Goal: Task Accomplishment & Management: Contribute content

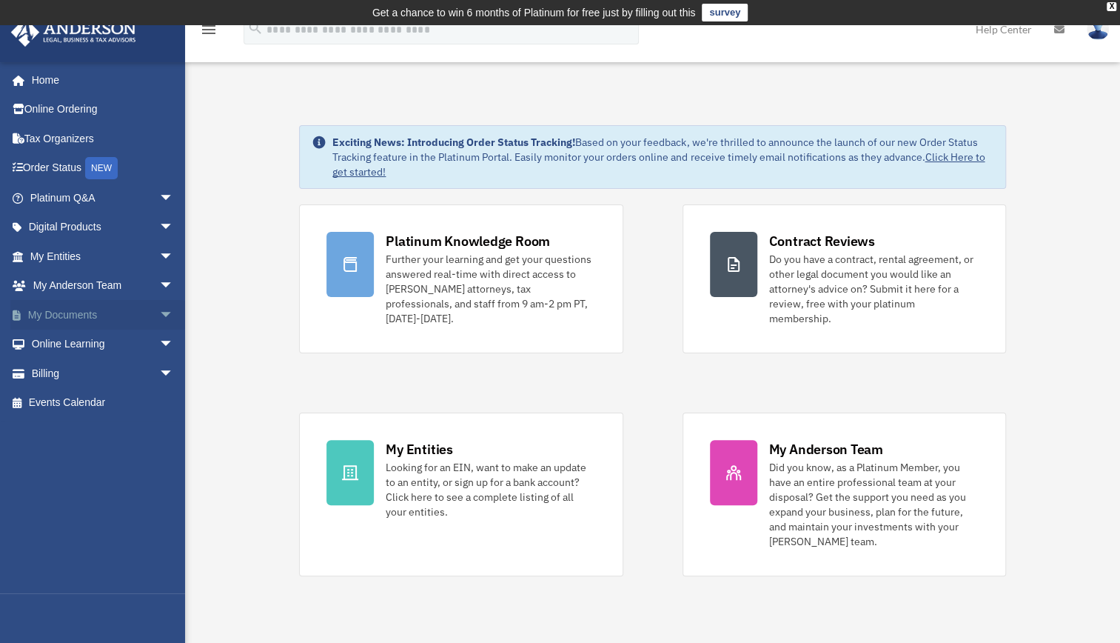
click at [161, 312] on span "arrow_drop_down" at bounding box center [174, 315] width 30 height 30
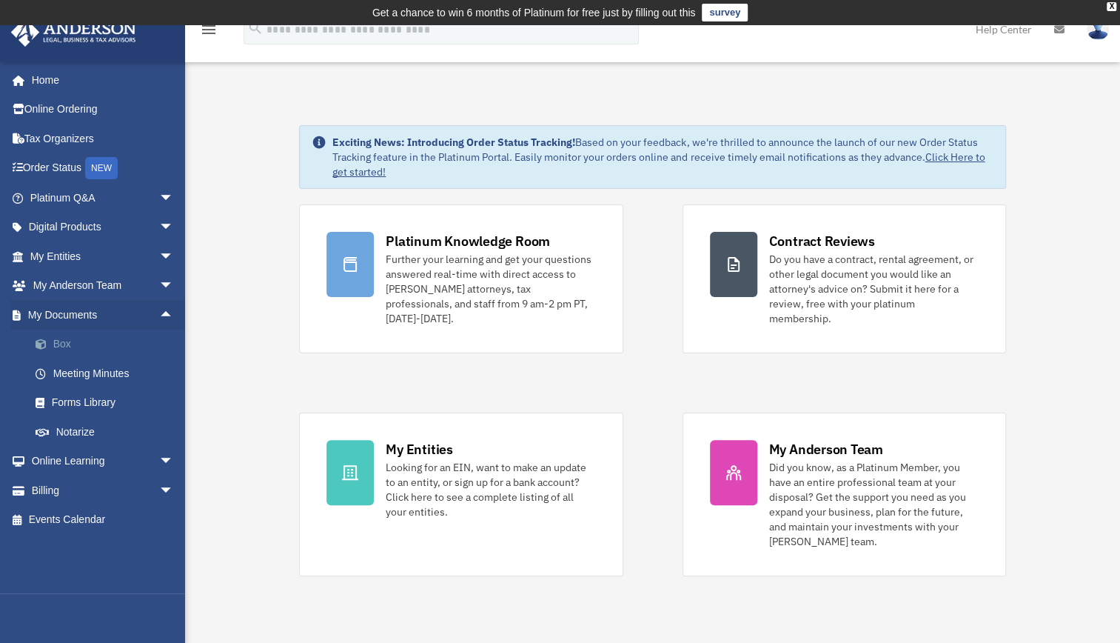
click at [83, 344] on link "Box" at bounding box center [108, 344] width 175 height 30
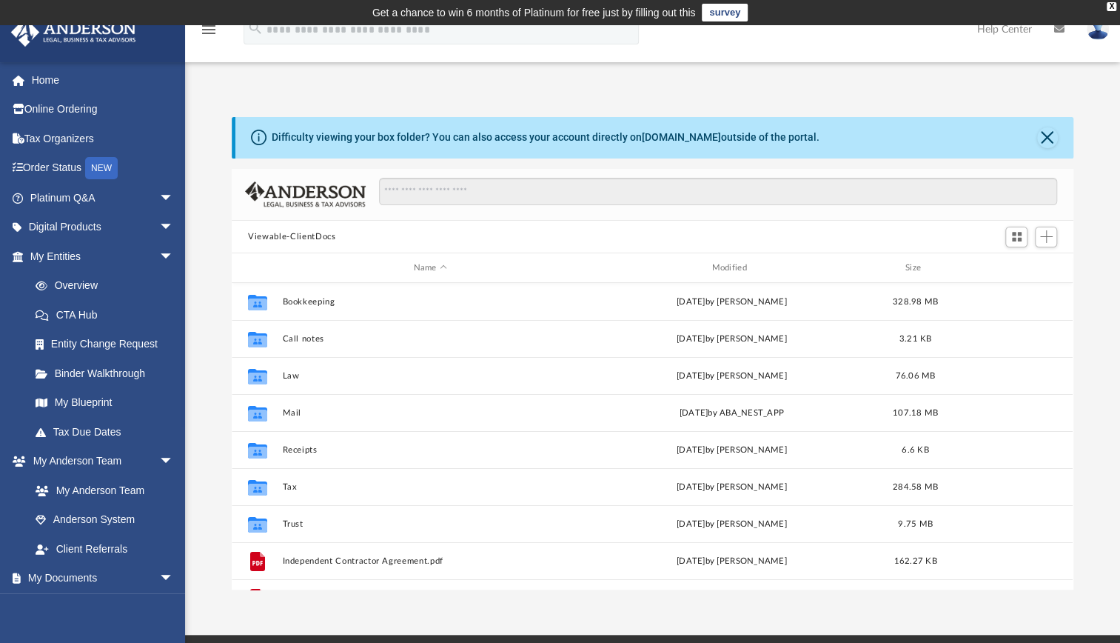
scroll to position [325, 829]
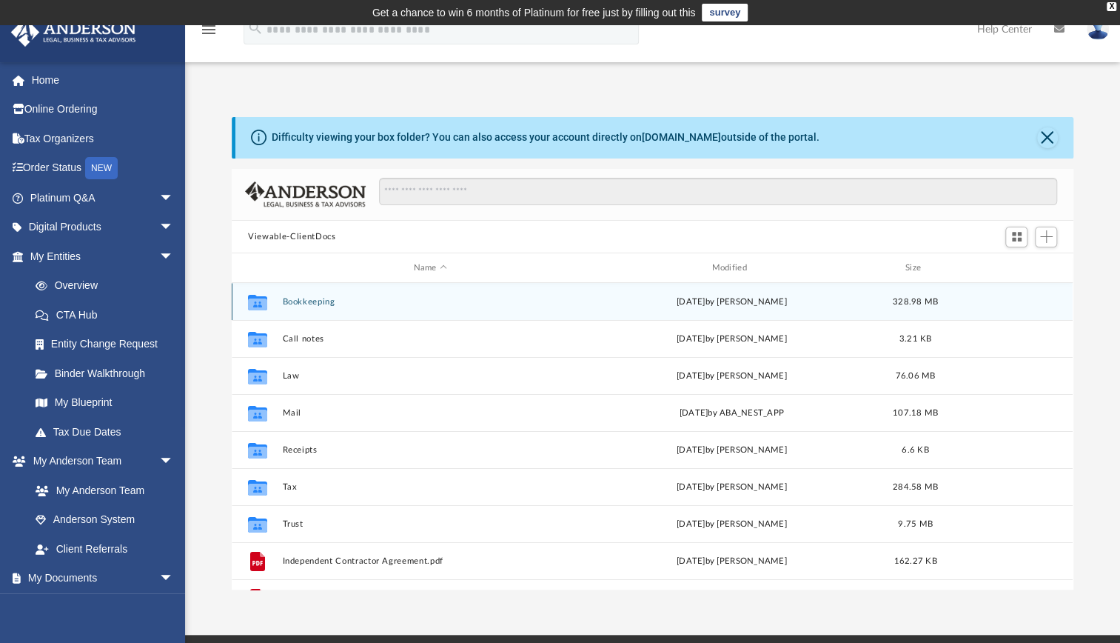
click at [312, 303] on button "Bookkeeping" at bounding box center [430, 302] width 295 height 10
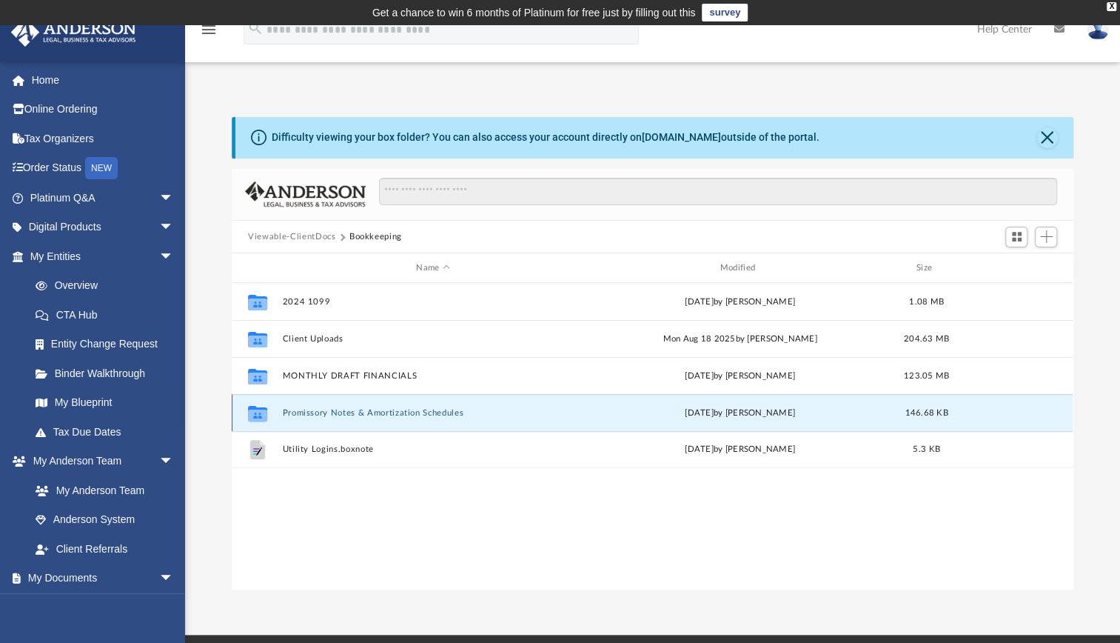
click at [336, 410] on button "Promissory Notes & Amortization Schedules" at bounding box center [433, 413] width 301 height 10
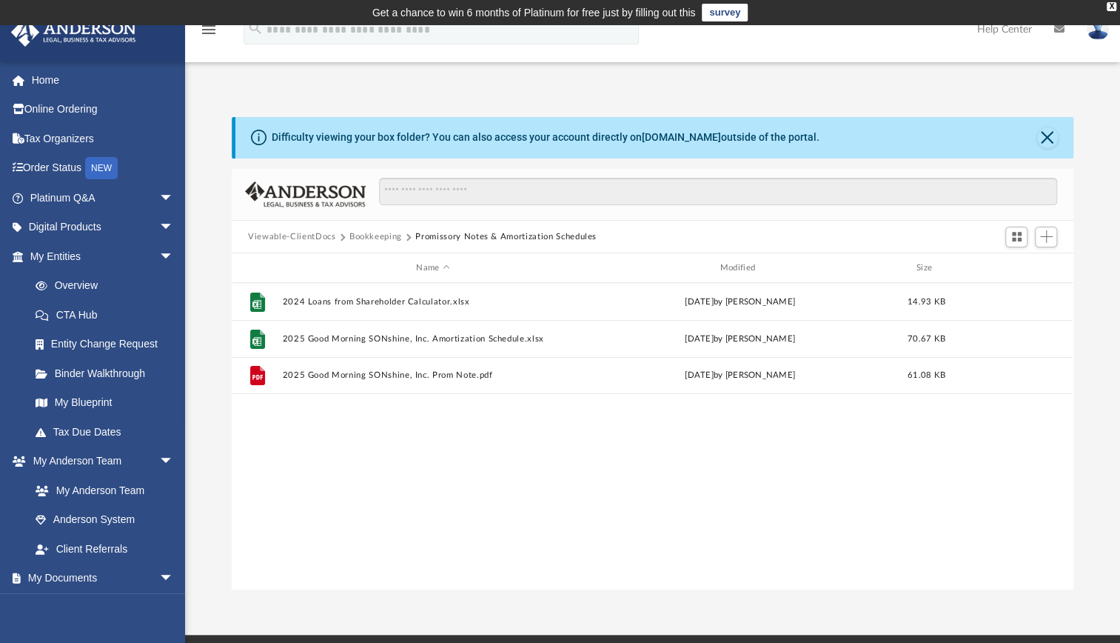
click at [378, 238] on button "Bookkeeping" at bounding box center [375, 236] width 53 height 13
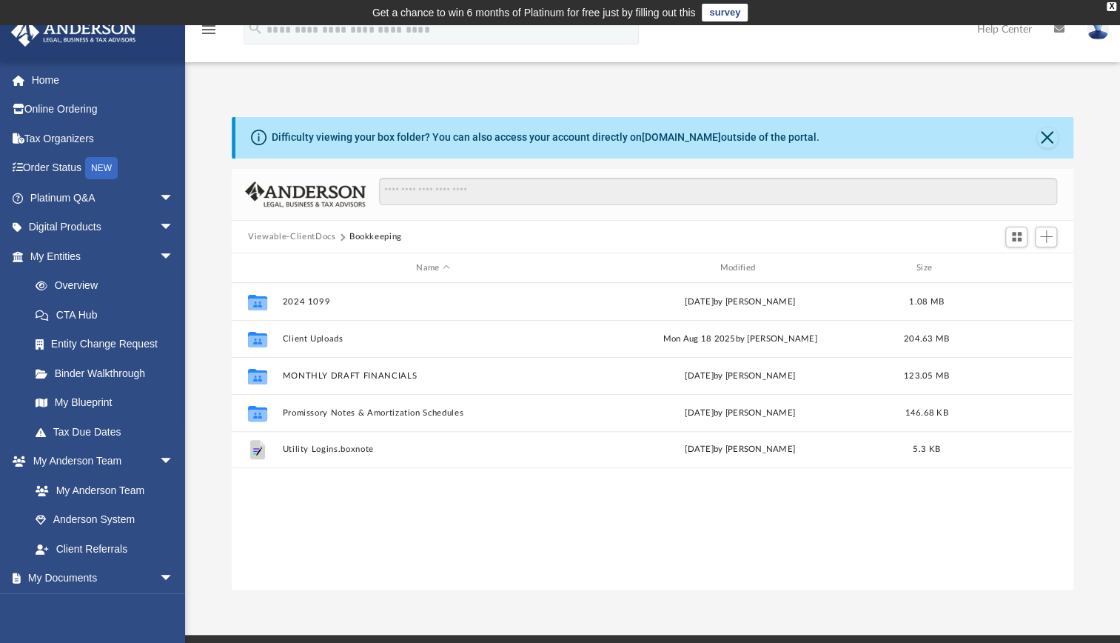
click at [323, 231] on button "Viewable-ClientDocs" at bounding box center [291, 236] width 87 height 13
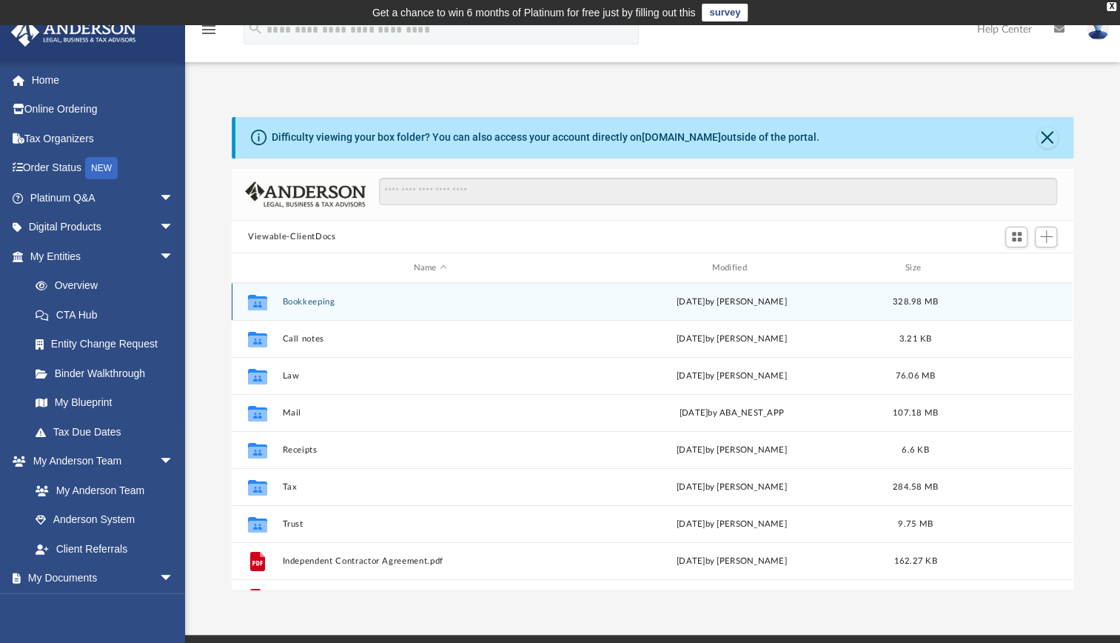
click at [323, 301] on button "Bookkeeping" at bounding box center [430, 302] width 295 height 10
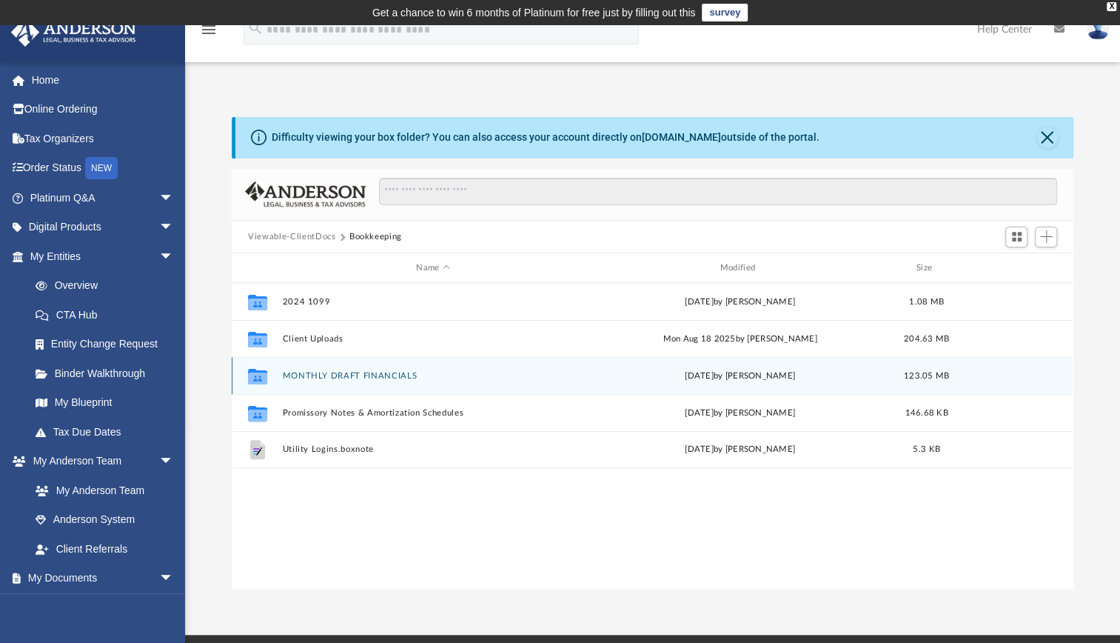
click at [330, 372] on button "MONTHLY DRAFT FINANCIALS" at bounding box center [433, 376] width 301 height 10
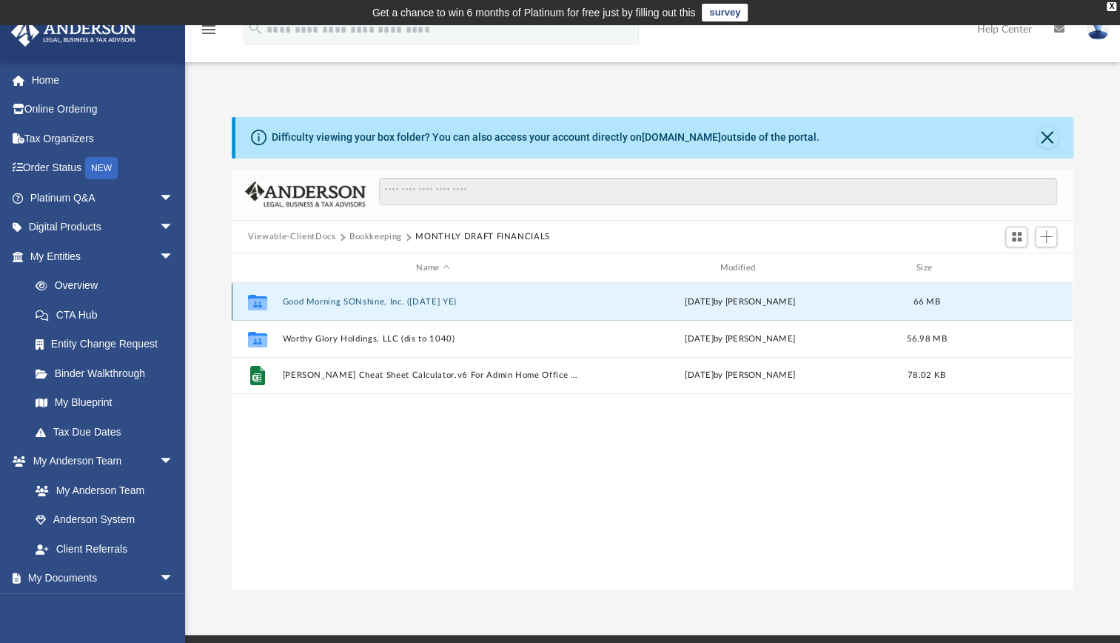
click at [330, 299] on button "Good Morning SONshine, Inc. ([DATE] YE)" at bounding box center [433, 302] width 301 height 10
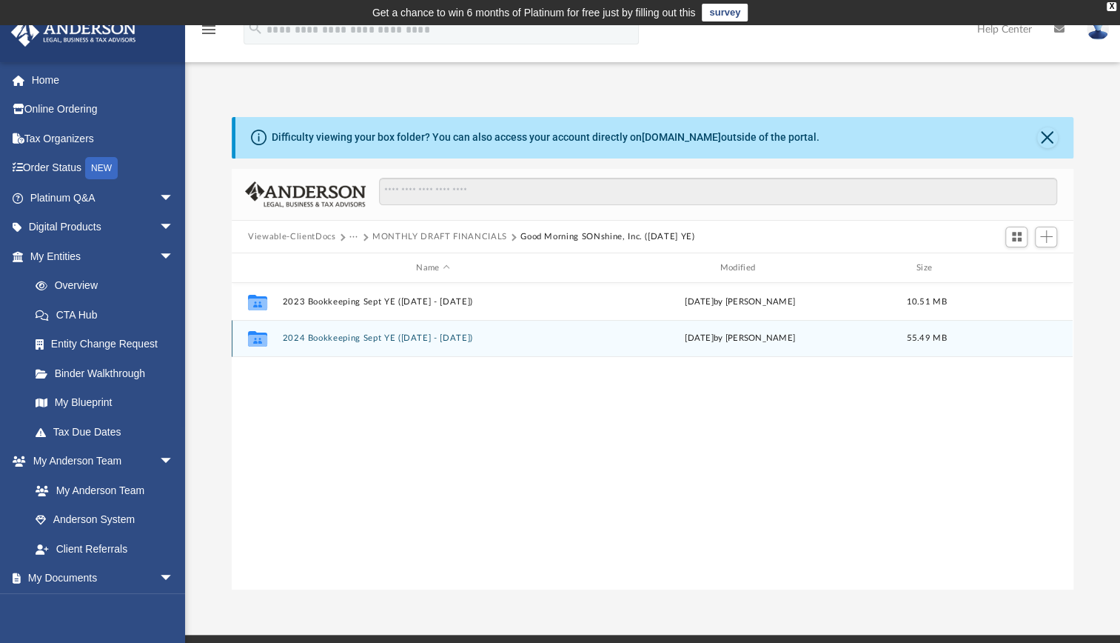
click at [328, 335] on button "2024 Bookkeeping Sept YE ([DATE] - [DATE])" at bounding box center [433, 338] width 301 height 10
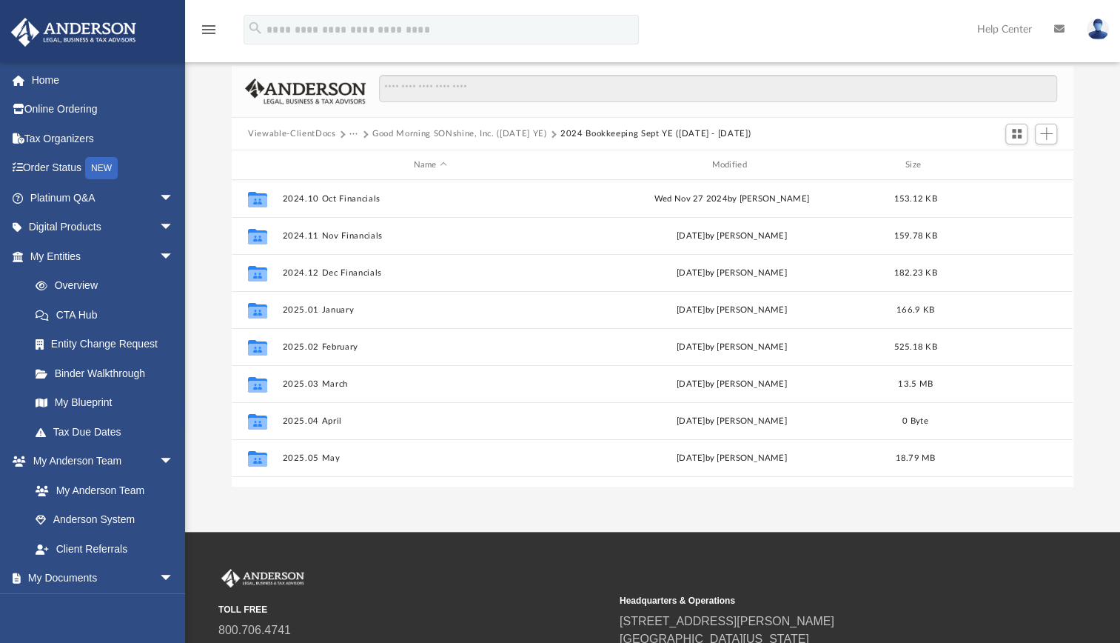
scroll to position [99, 0]
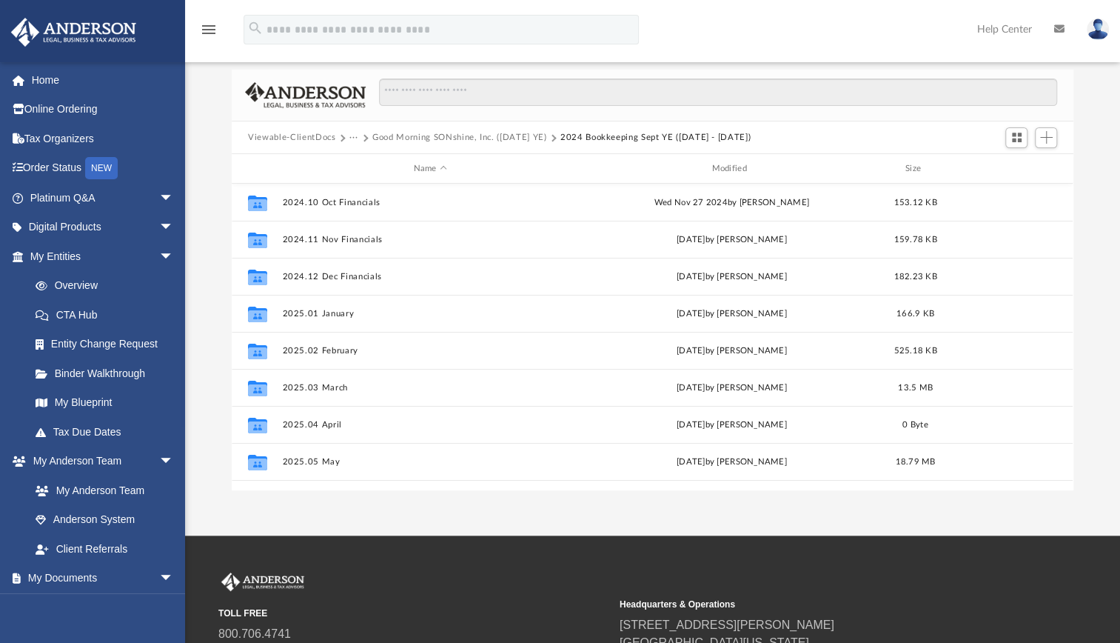
click at [419, 132] on button "Good Morning SONshine, Inc. ([DATE] YE)" at bounding box center [459, 137] width 174 height 13
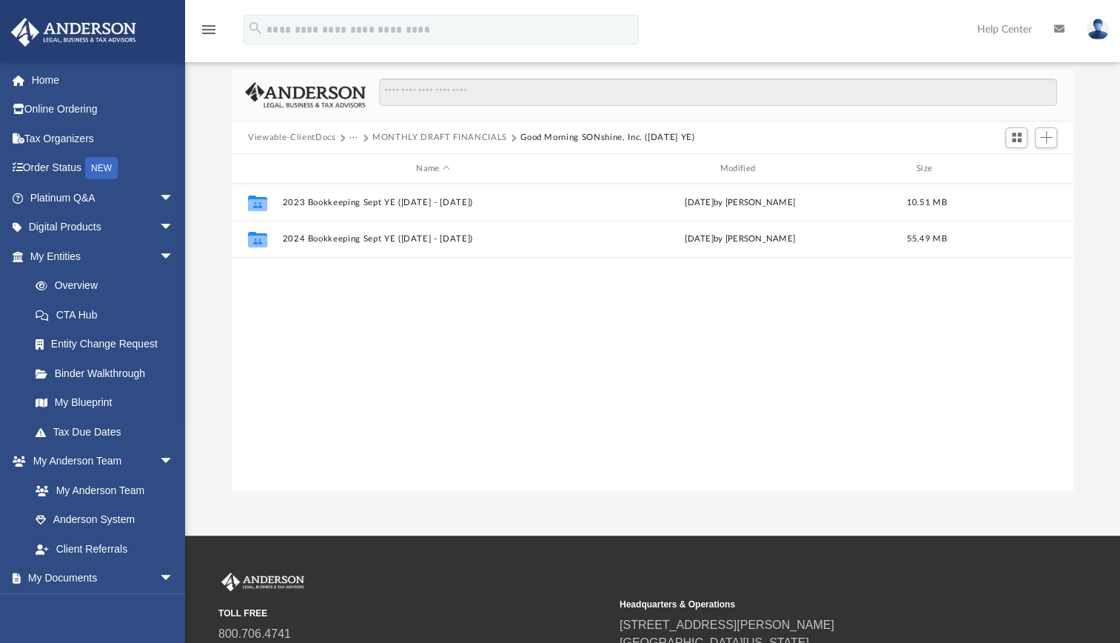
click at [354, 135] on button "···" at bounding box center [354, 137] width 10 height 13
click at [351, 137] on button "···" at bounding box center [354, 137] width 10 height 13
click at [367, 160] on li "Bookkeeping" at bounding box center [383, 163] width 53 height 16
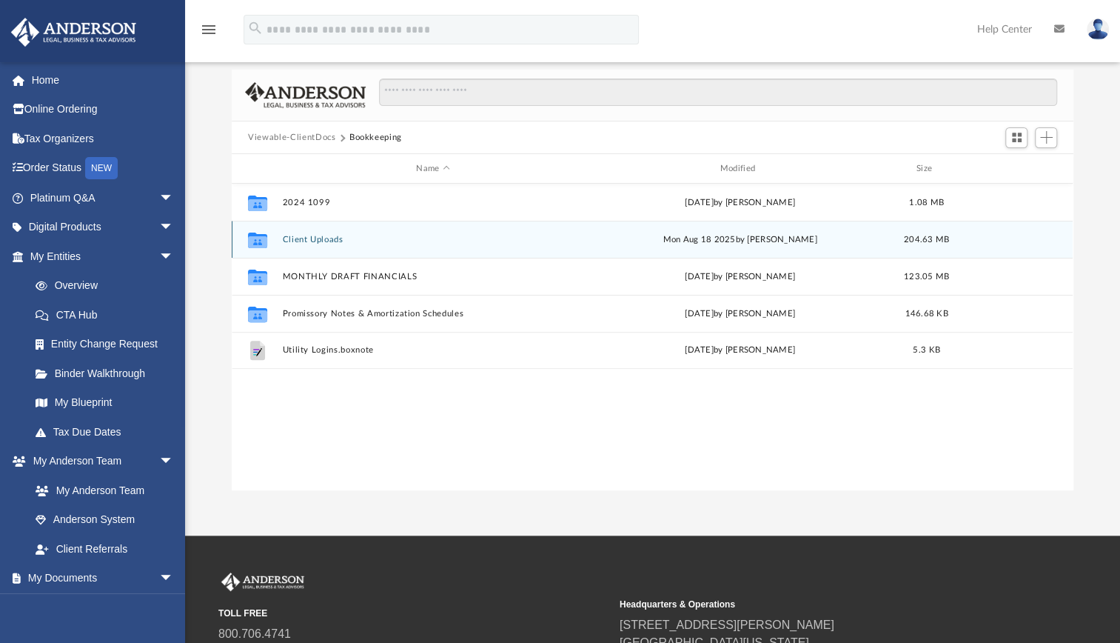
click at [302, 241] on button "Client Uploads" at bounding box center [433, 240] width 301 height 10
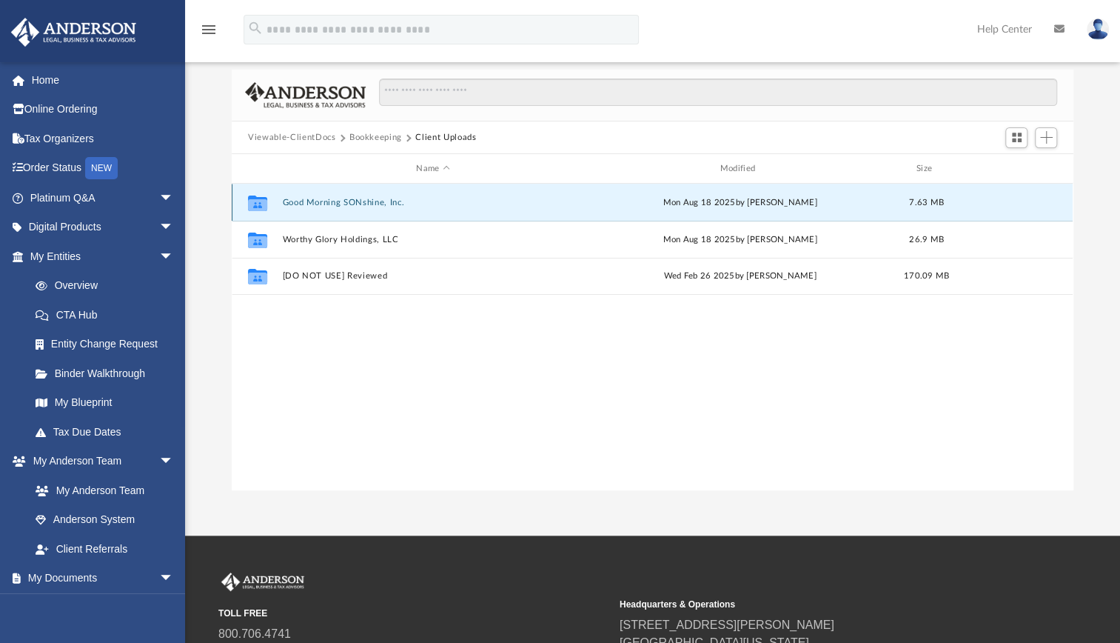
click at [365, 198] on button "Good Morning SONshine, Inc." at bounding box center [433, 203] width 301 height 10
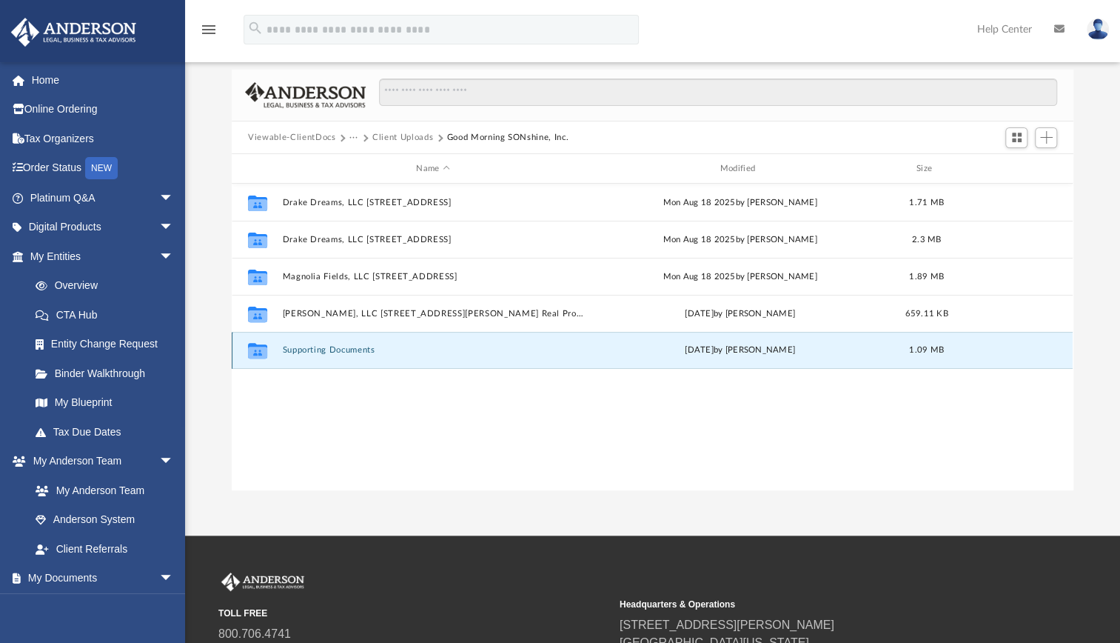
click at [321, 348] on button "Supporting Documents" at bounding box center [433, 350] width 301 height 10
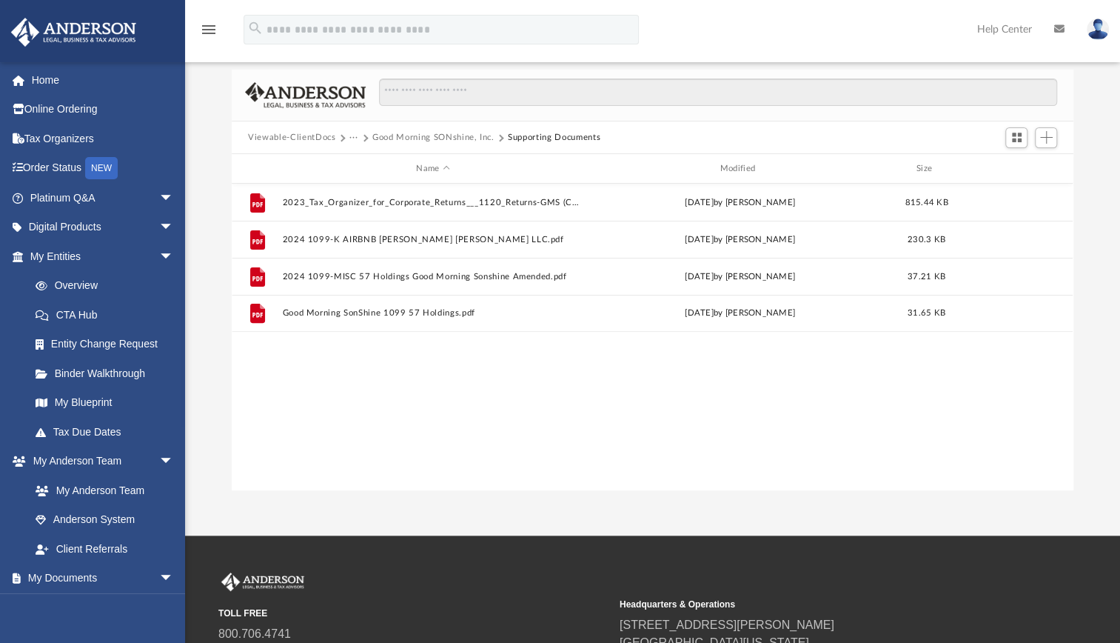
click at [373, 137] on button "Good Morning SONshine, Inc." at bounding box center [433, 137] width 122 height 13
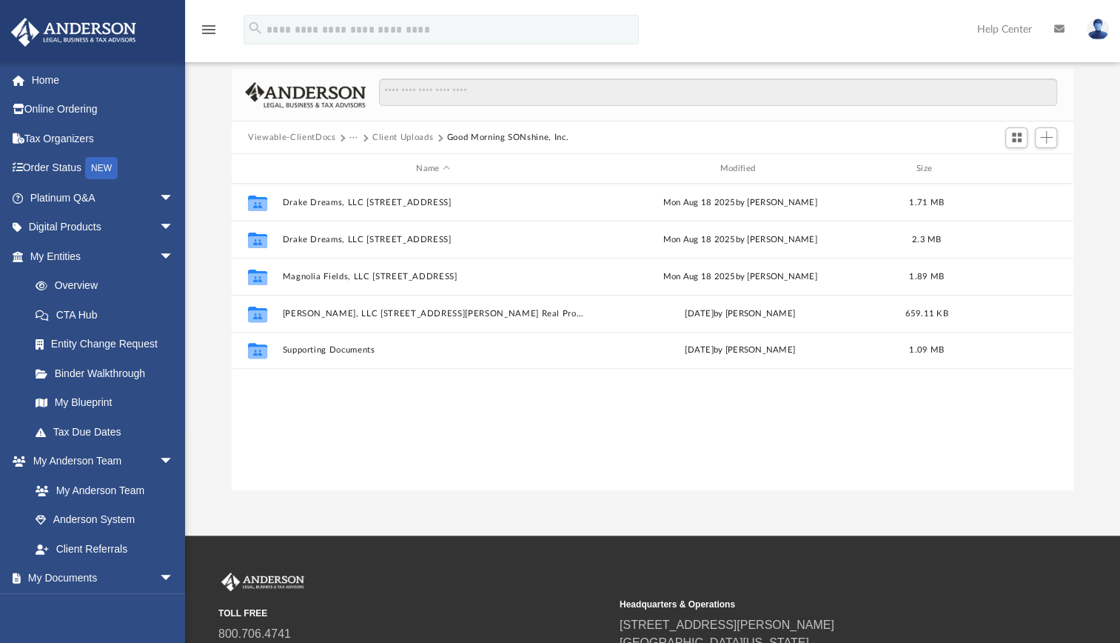
click at [352, 135] on button "···" at bounding box center [354, 137] width 10 height 13
click at [372, 162] on li "Bookkeeping" at bounding box center [383, 163] width 53 height 16
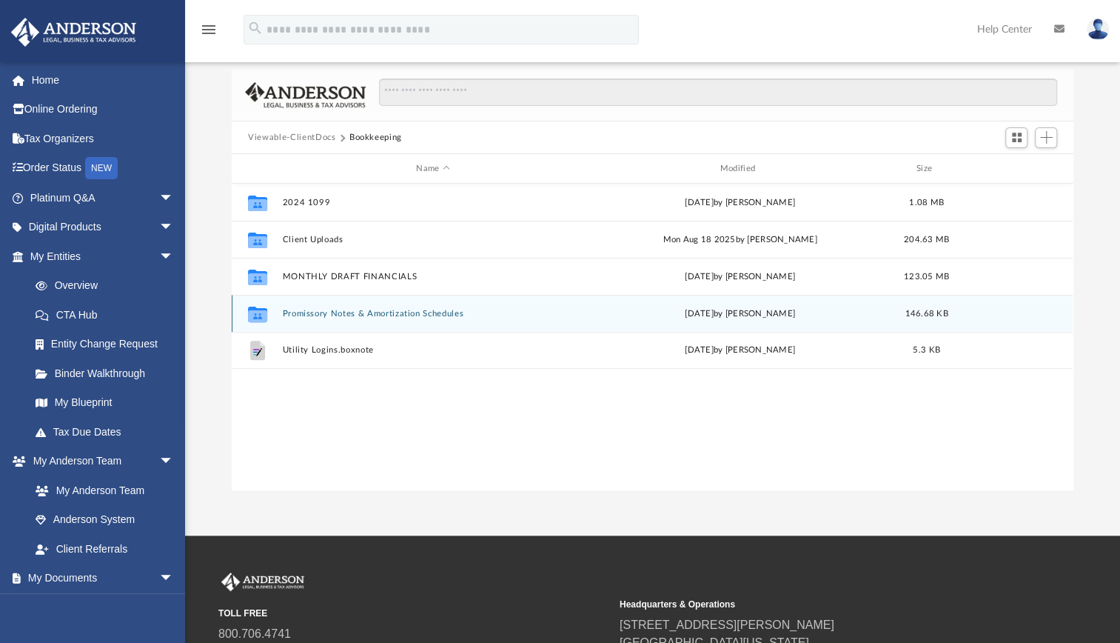
click at [335, 318] on button "Promissory Notes & Amortization Schedules" at bounding box center [433, 314] width 301 height 10
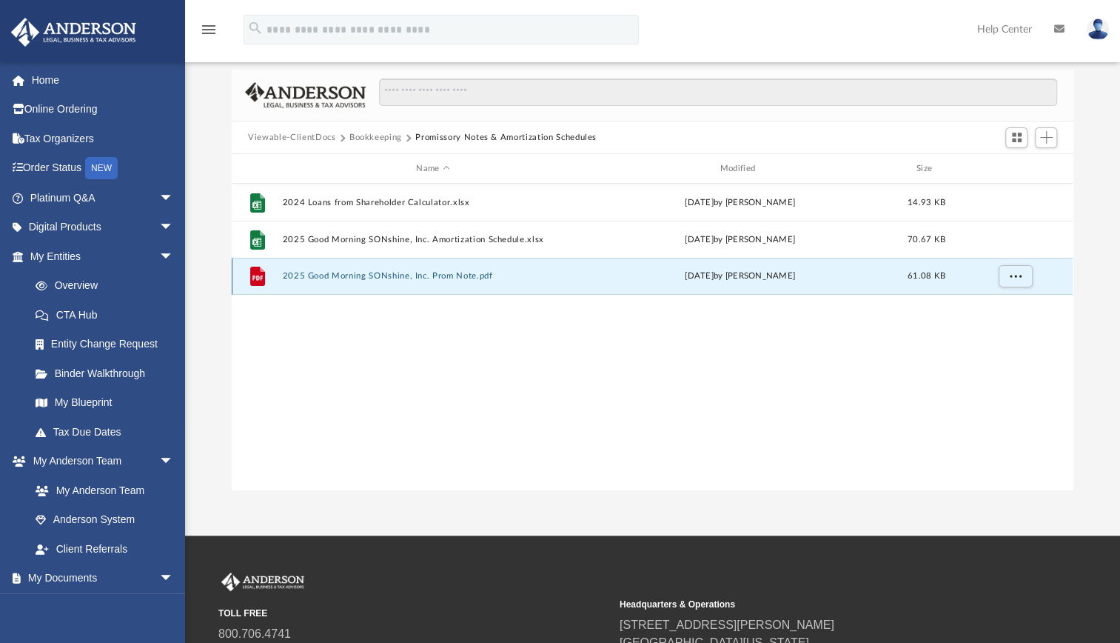
click at [426, 275] on button "2025 Good Morning SONshine, Inc. Prom Note.pdf" at bounding box center [433, 276] width 301 height 10
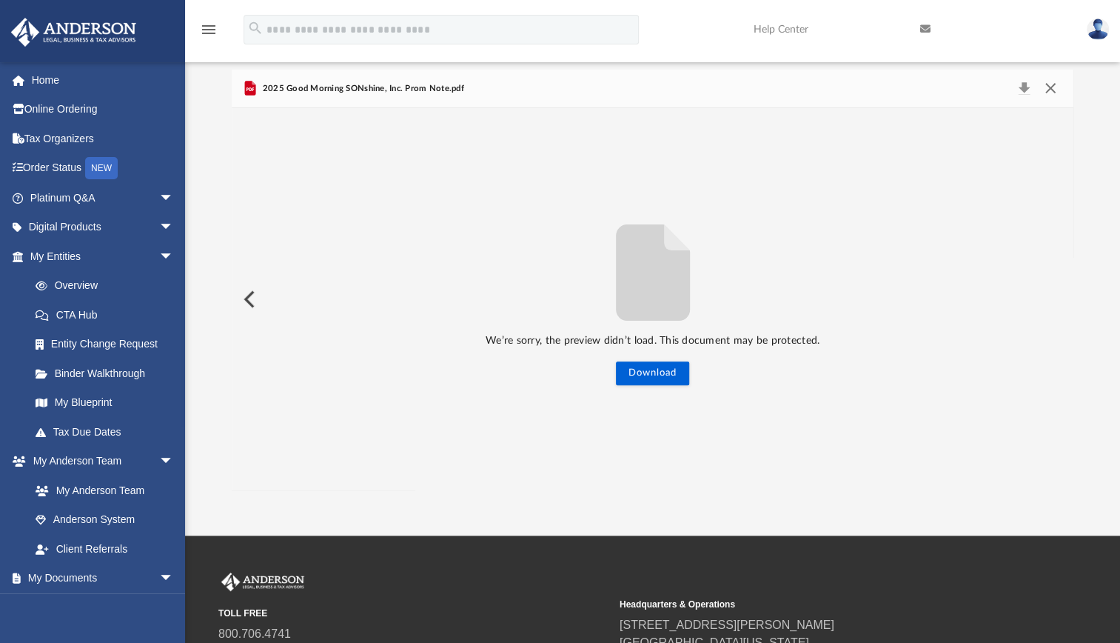
click at [1050, 85] on button "Close" at bounding box center [1049, 88] width 27 height 21
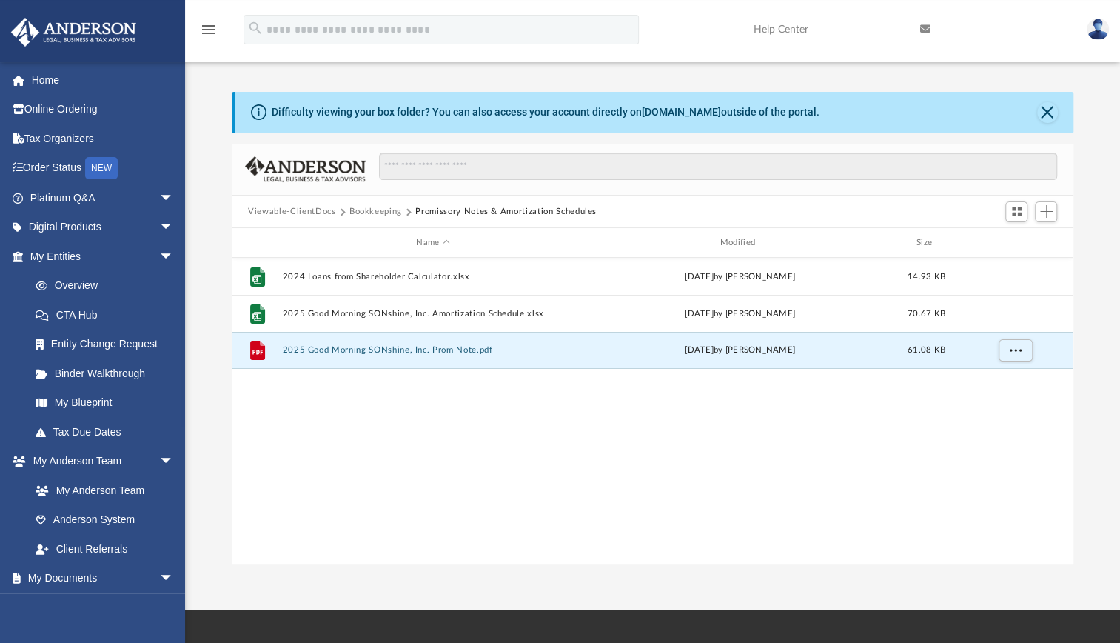
scroll to position [0, 0]
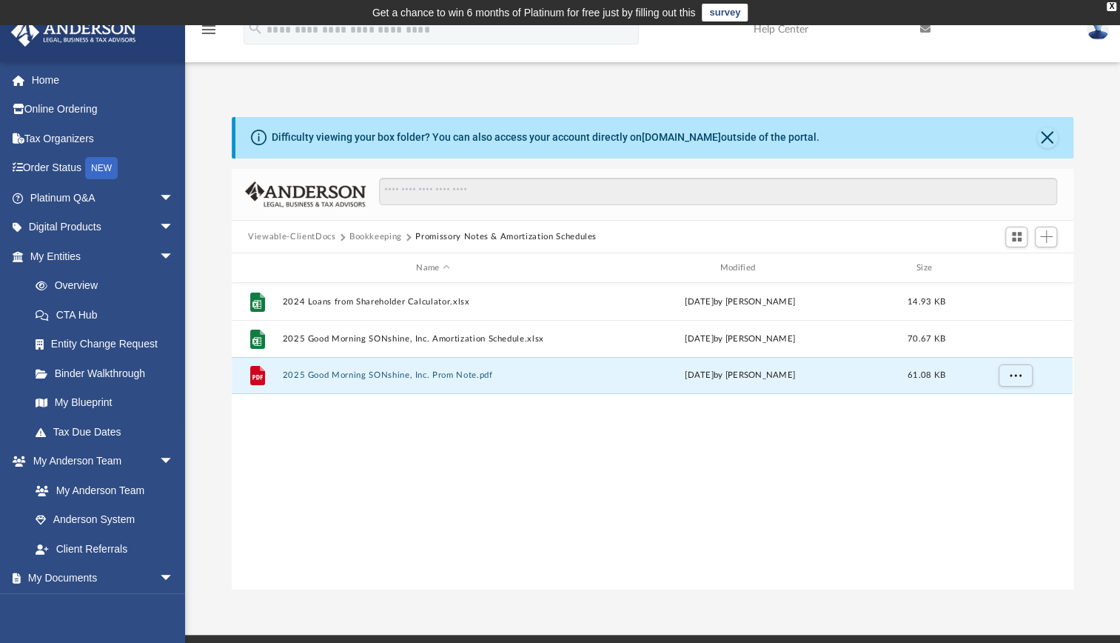
click at [383, 234] on button "Bookkeeping" at bounding box center [375, 236] width 53 height 13
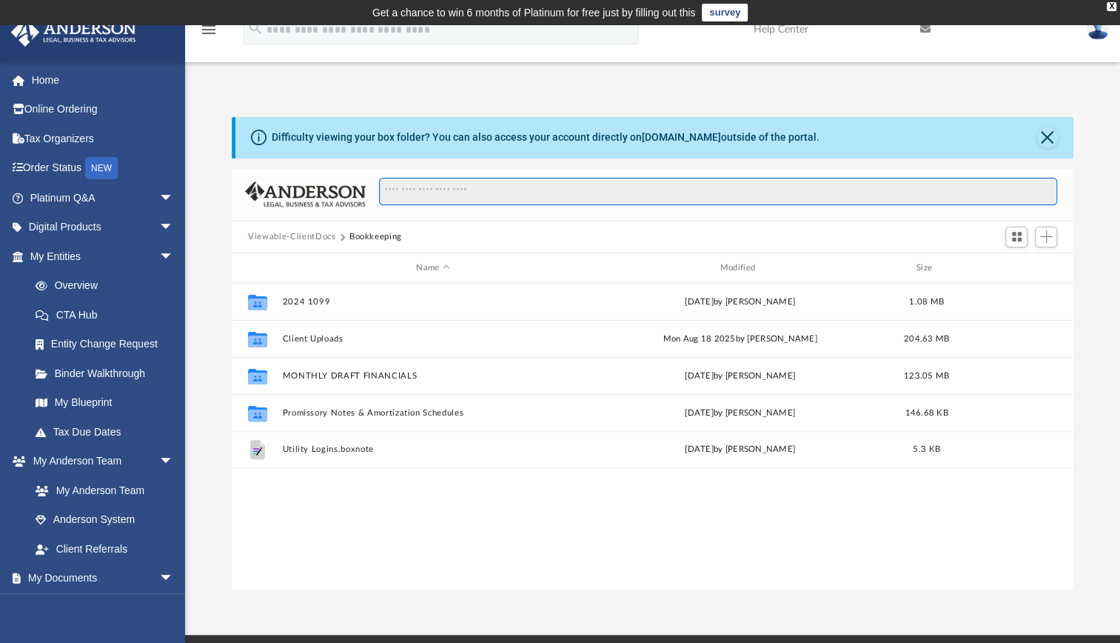
click at [438, 191] on input "Search files and folders" at bounding box center [718, 192] width 678 height 28
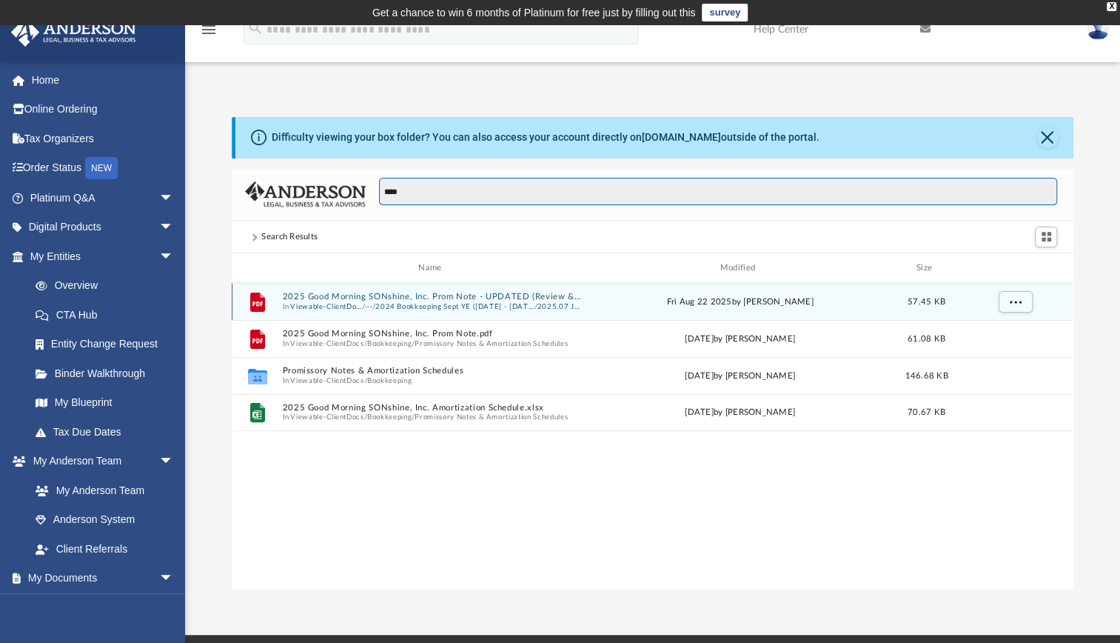
type input "****"
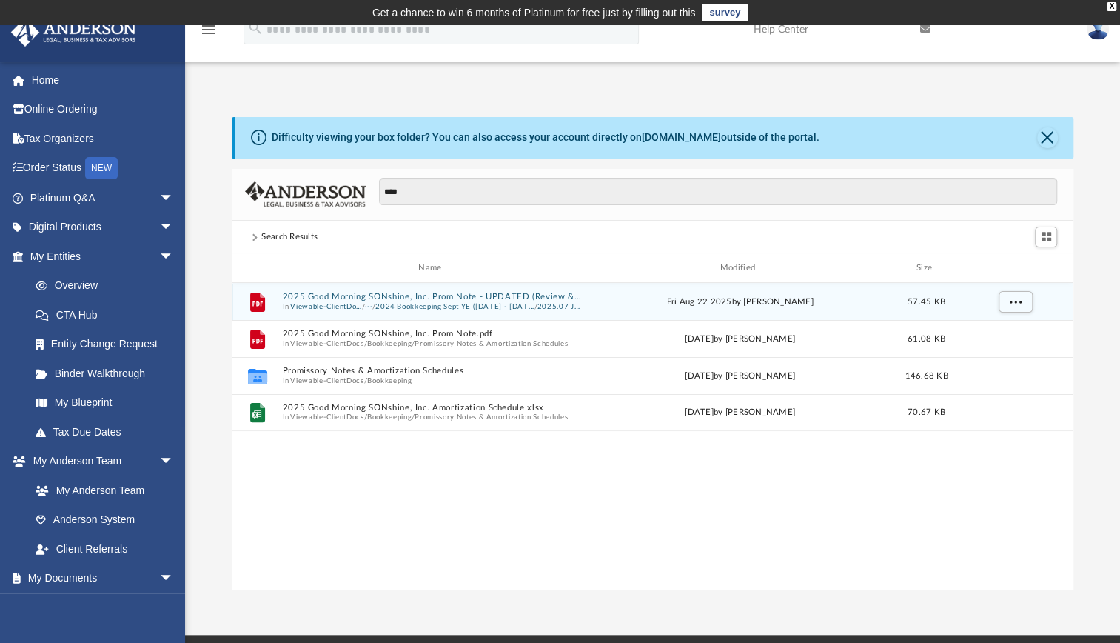
click at [432, 294] on button "2025 Good Morning SONshine, Inc. Prom Note - UPDATED (Review & Sign).pdf" at bounding box center [433, 297] width 301 height 10
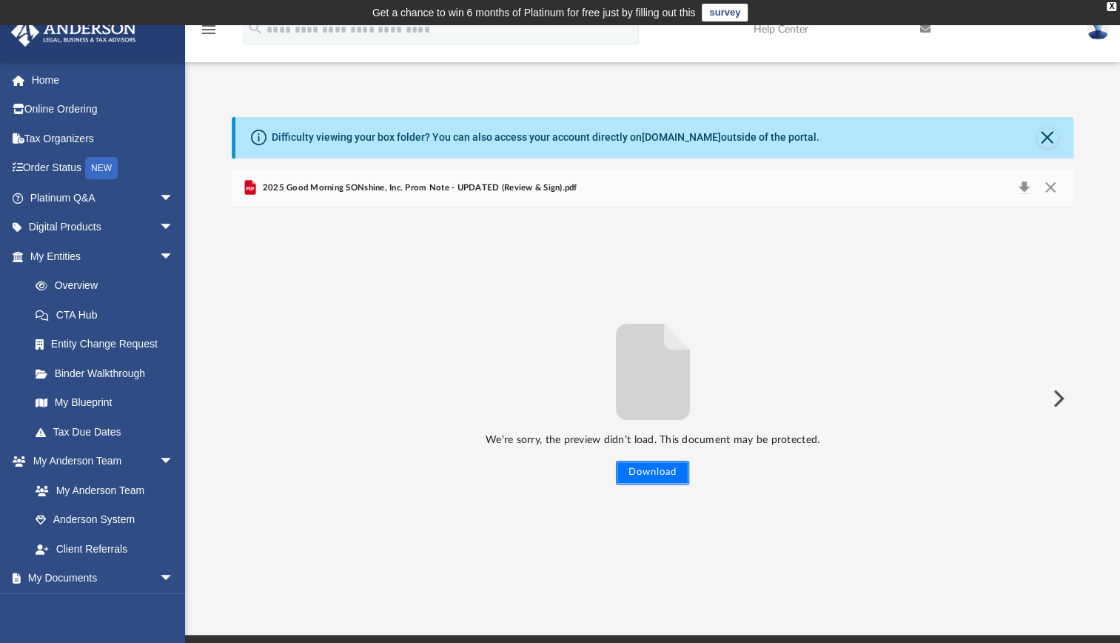
click at [669, 474] on button "Download" at bounding box center [652, 472] width 73 height 24
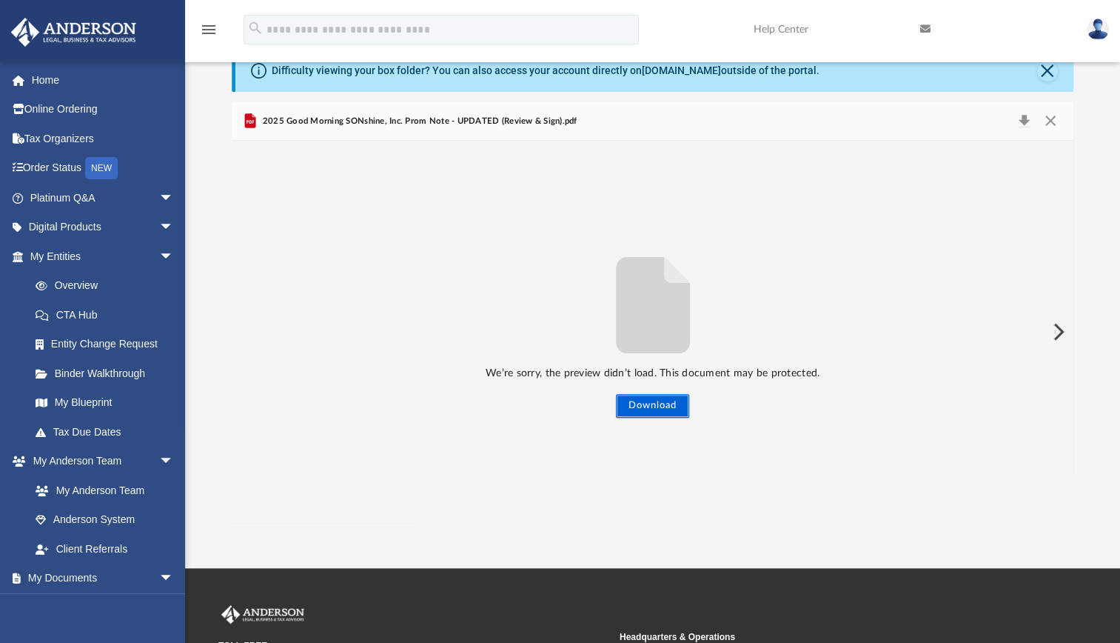
scroll to position [65, 0]
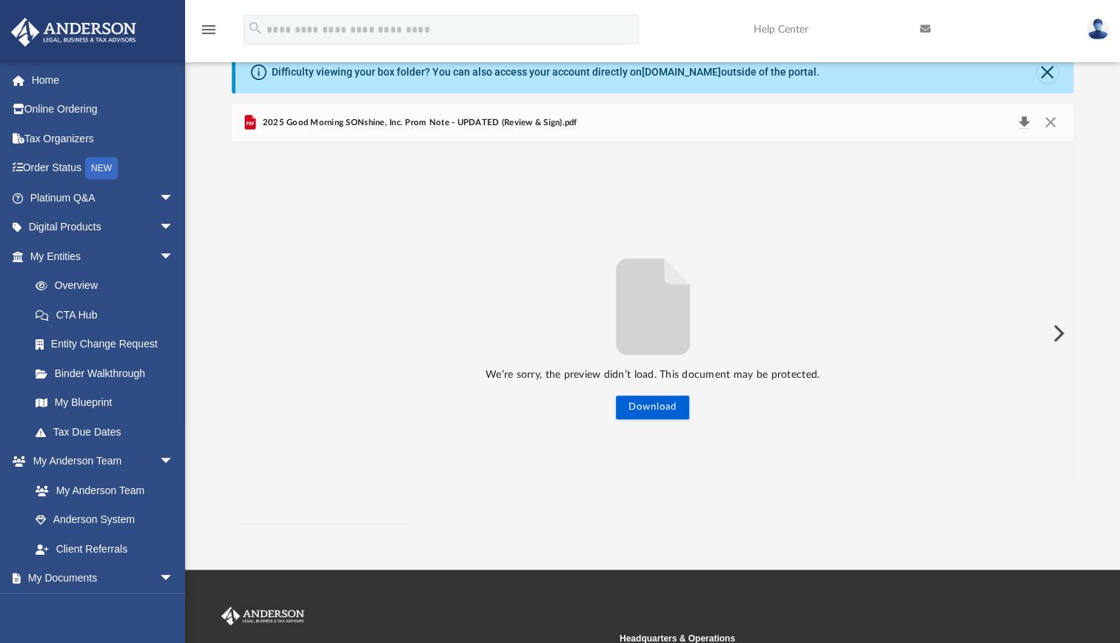
click at [1020, 118] on button "Download" at bounding box center [1024, 123] width 27 height 21
click at [1022, 120] on button "Download" at bounding box center [1024, 123] width 27 height 21
click at [643, 407] on button "Download" at bounding box center [652, 407] width 73 height 24
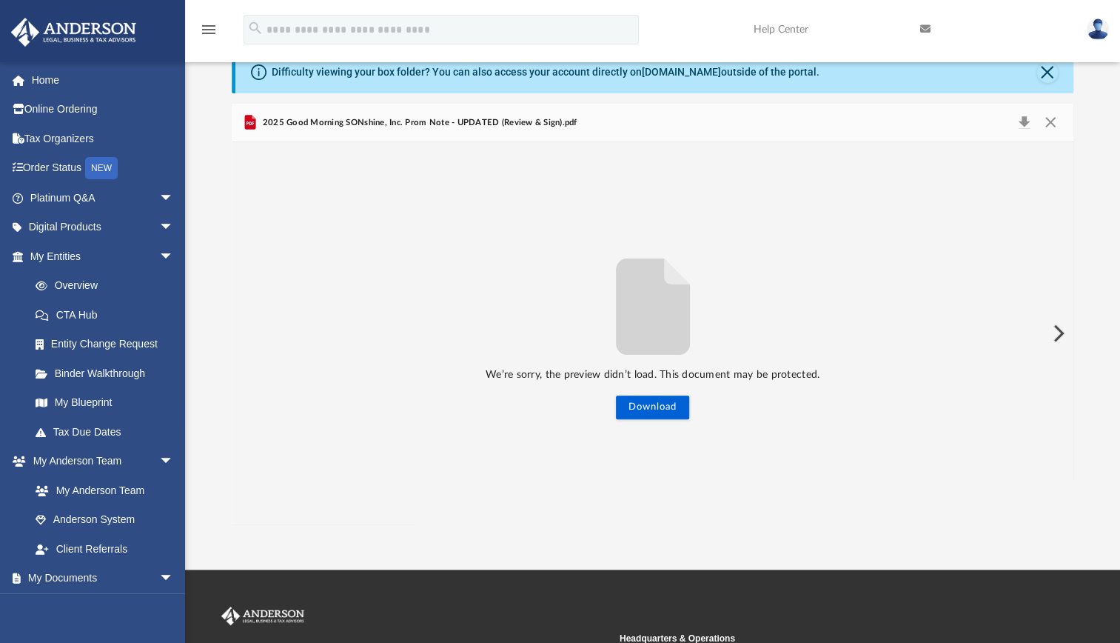
click at [480, 122] on span "2025 Good Morning SONshine, Inc. Prom Note - UPDATED (Review & Sign).pdf" at bounding box center [418, 122] width 318 height 13
click at [489, 272] on div "We’re sorry, the preview didn’t load. This document may be protected. Download" at bounding box center [653, 333] width 842 height 172
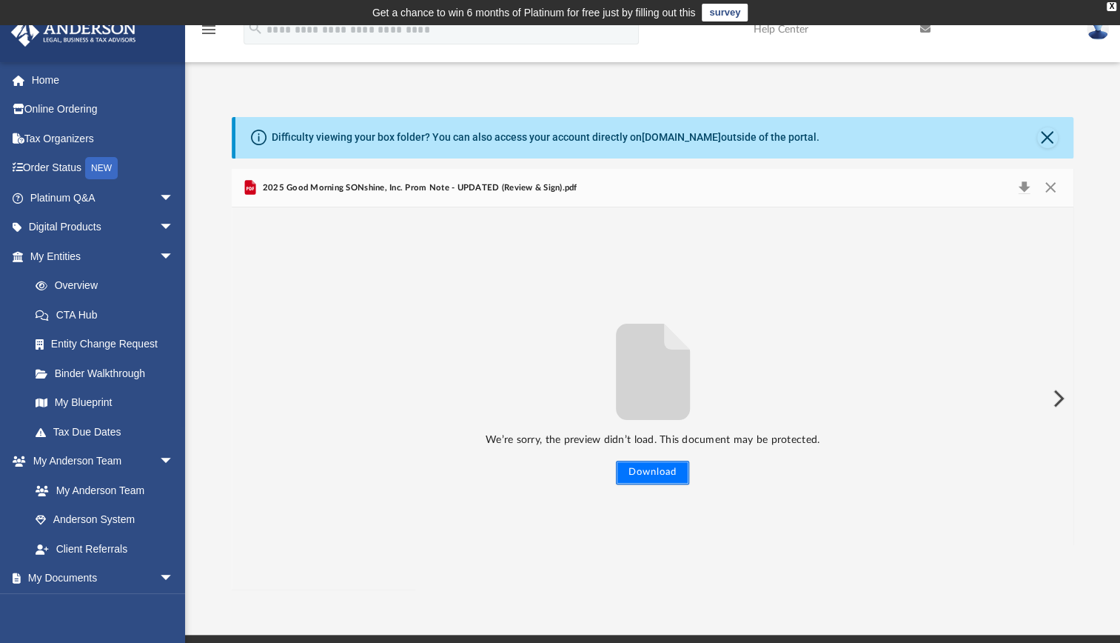
click at [662, 472] on button "Download" at bounding box center [652, 472] width 73 height 24
click at [376, 187] on span "2025 Good Morning SONshine, Inc. Prom Note - UPDATED (Review & Sign).pdf" at bounding box center [418, 187] width 318 height 13
click at [1041, 135] on button "Close" at bounding box center [1047, 137] width 21 height 21
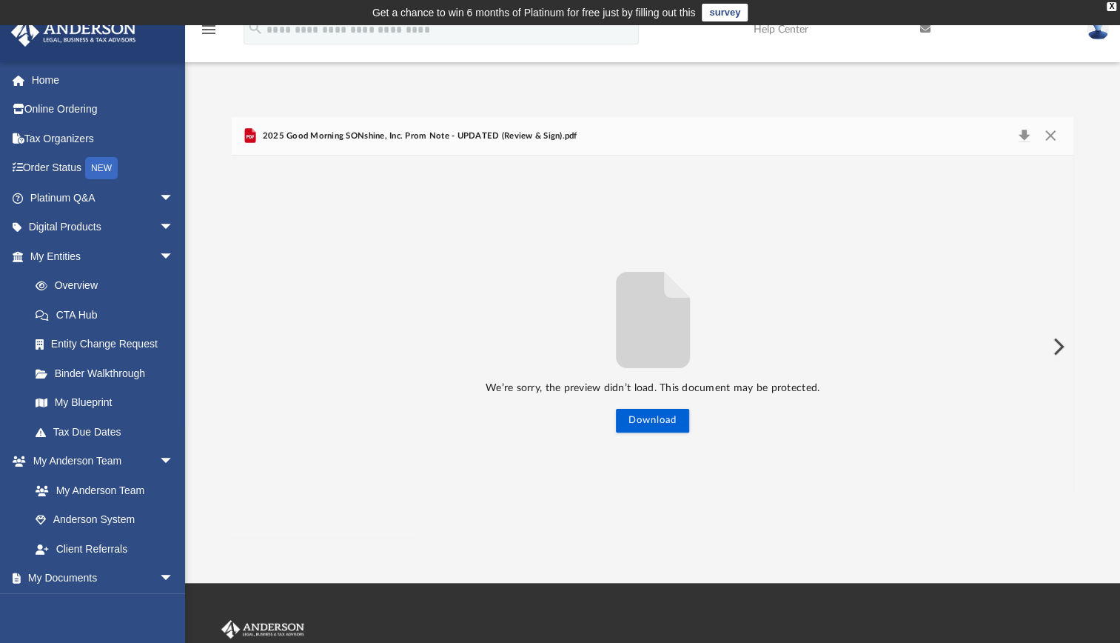
click at [460, 133] on span "2025 Good Morning SONshine, Inc. Prom Note - UPDATED (Review & Sign).pdf" at bounding box center [418, 136] width 318 height 13
drag, startPoint x: 460, startPoint y: 133, endPoint x: 433, endPoint y: 235, distance: 105.6
click at [433, 235] on div "We’re sorry, the preview didn’t load. This document may be protected. Download" at bounding box center [653, 346] width 842 height 382
click at [1020, 133] on button "Download" at bounding box center [1024, 136] width 27 height 21
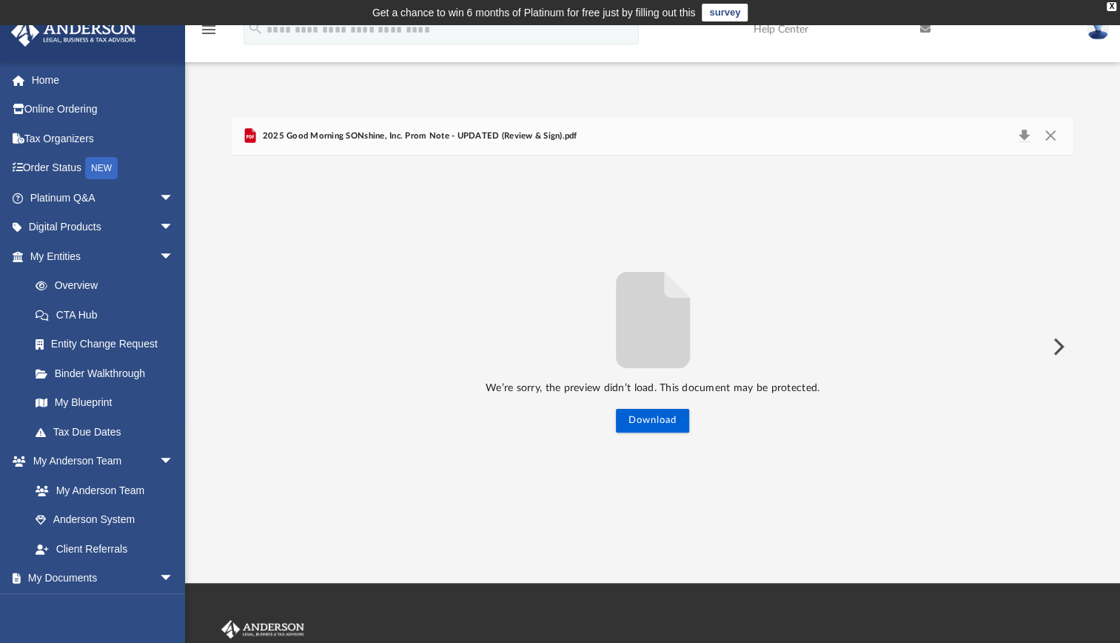
click at [369, 545] on div "App katina.proverbs31@gmail.com Sign Out katina.proverbs31@gmail.com Home Onlin…" at bounding box center [560, 303] width 1120 height 557
click at [1050, 135] on button "Close" at bounding box center [1049, 136] width 27 height 21
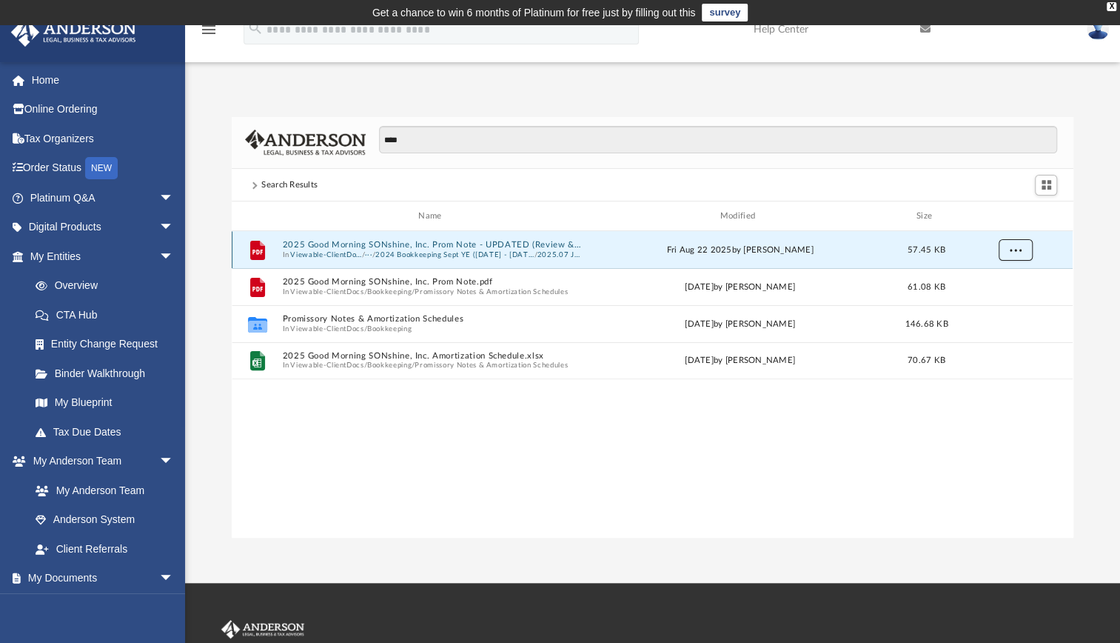
click at [1025, 247] on button "More options" at bounding box center [1016, 250] width 34 height 22
click at [159, 461] on span "arrow_drop_down" at bounding box center [174, 461] width 30 height 30
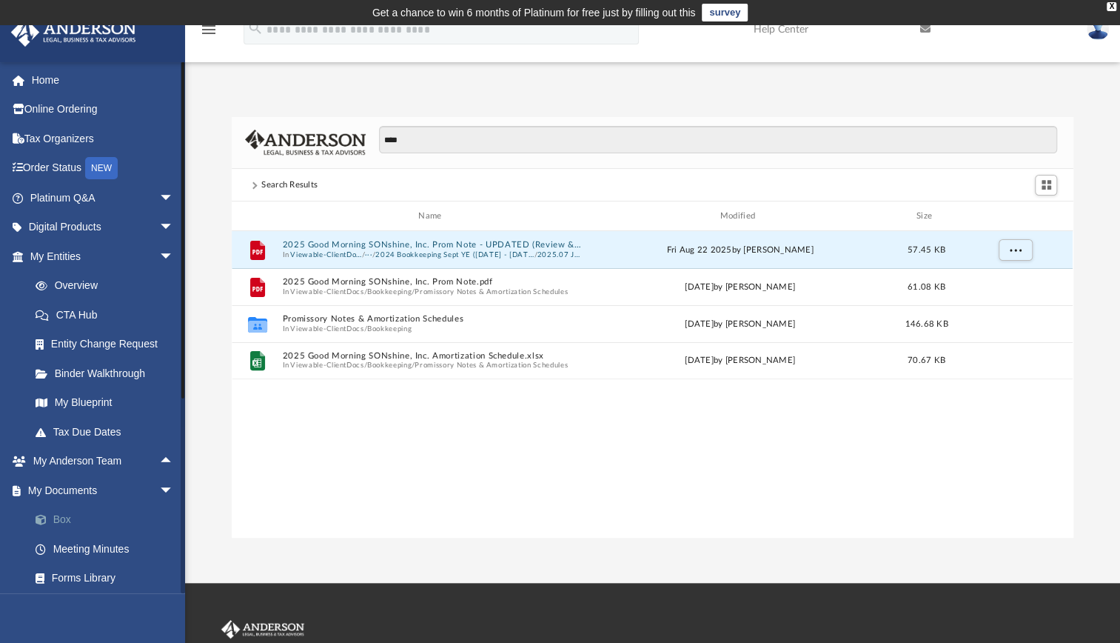
click at [58, 517] on link "Box" at bounding box center [108, 520] width 175 height 30
click at [59, 514] on link "Box" at bounding box center [108, 520] width 175 height 30
click at [286, 181] on div "Search Results" at bounding box center [289, 184] width 56 height 13
drag, startPoint x: 457, startPoint y: 133, endPoint x: 355, endPoint y: 140, distance: 102.4
click at [355, 140] on div "****" at bounding box center [653, 143] width 842 height 53
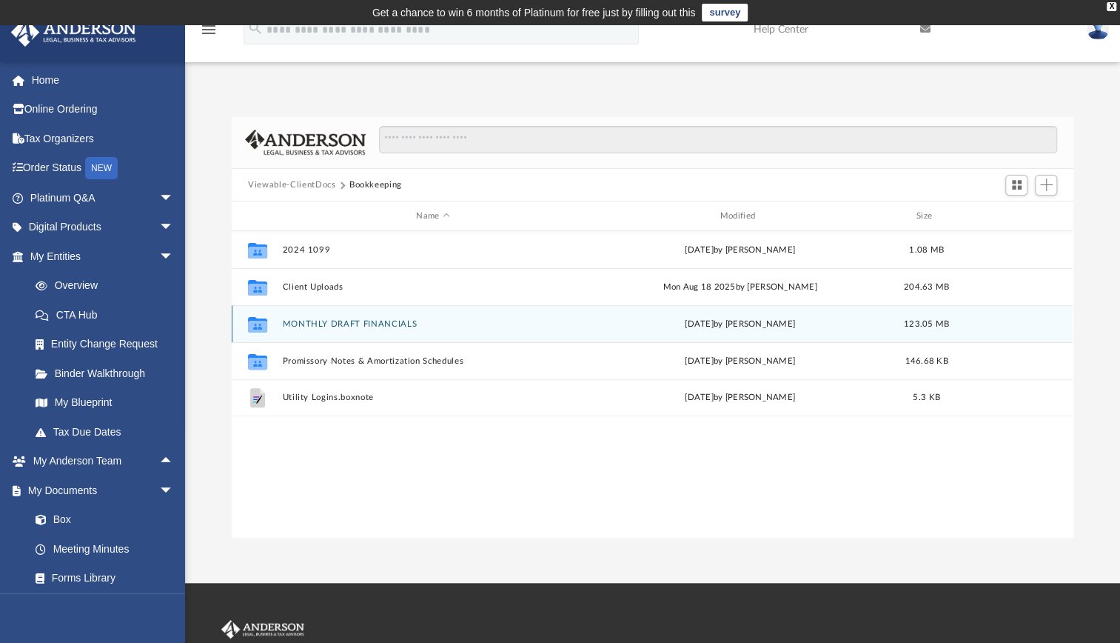
click at [305, 320] on button "MONTHLY DRAFT FINANCIALS" at bounding box center [433, 324] width 301 height 10
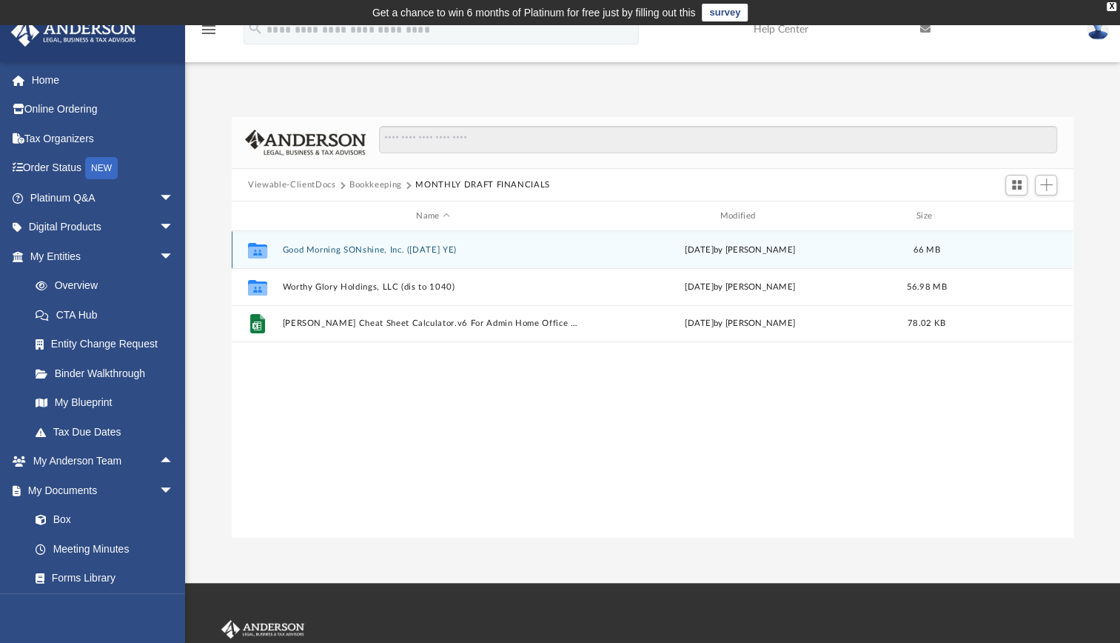
click at [343, 245] on button "Good Morning SONshine, Inc. (1120 Sept YE)" at bounding box center [433, 250] width 301 height 10
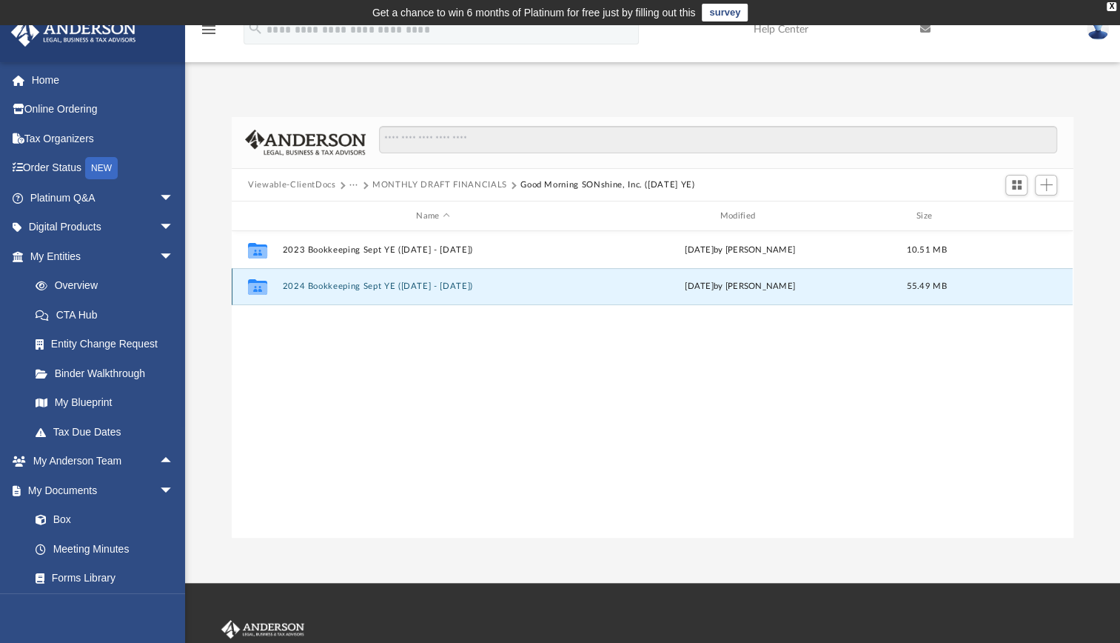
click at [338, 286] on button "2024 Bookkeeping Sept YE (Oct 2024 - Sept 2025)" at bounding box center [433, 286] width 301 height 10
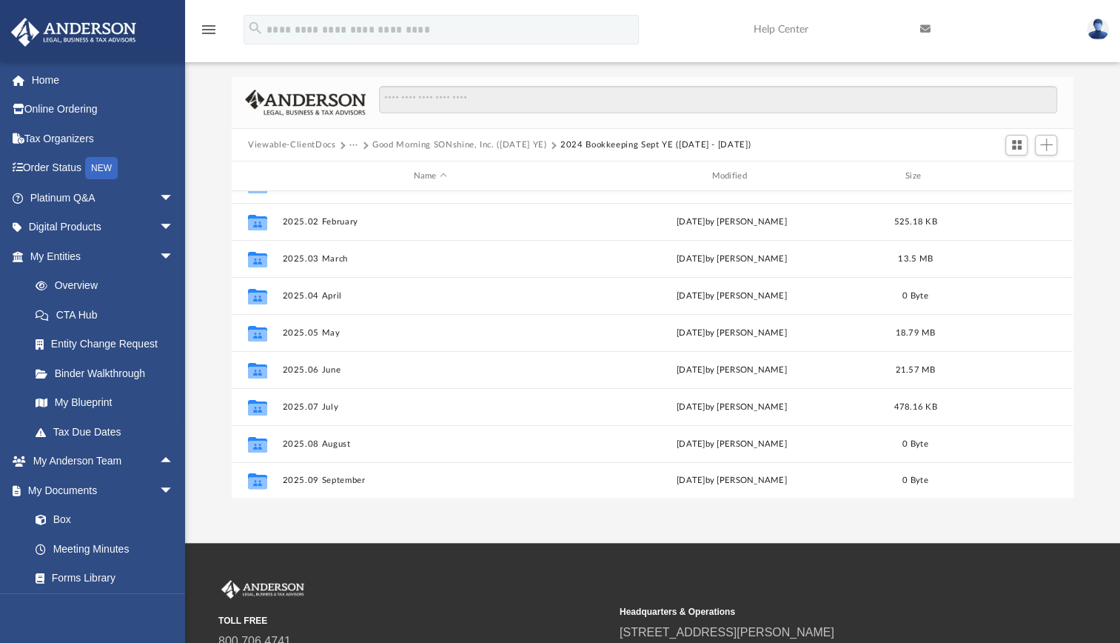
scroll to position [41, 0]
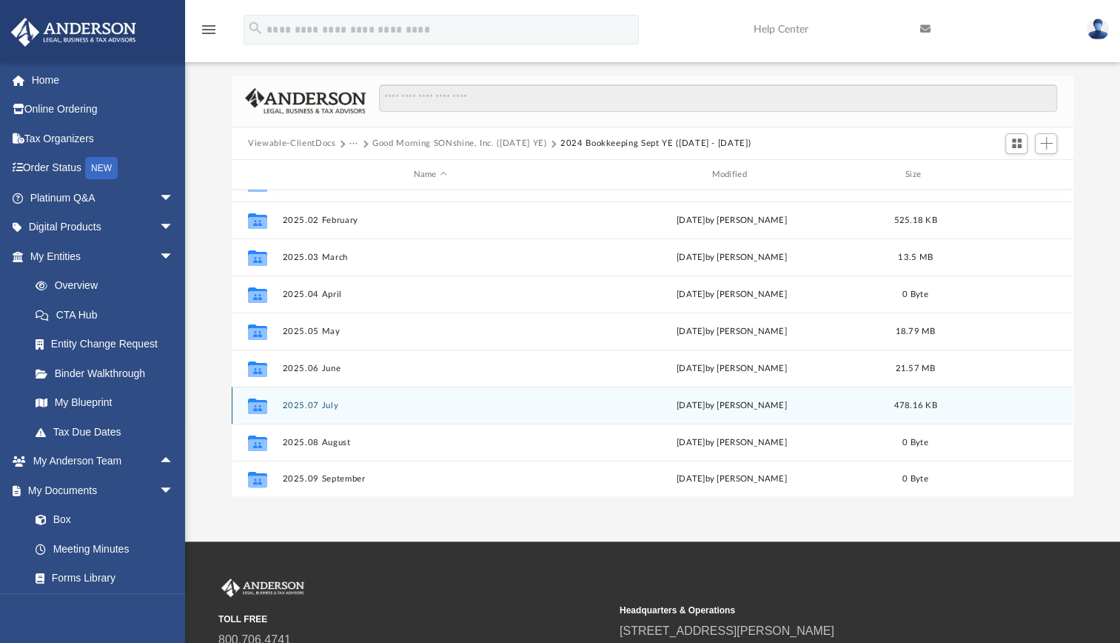
click at [302, 408] on button "2025.07 July" at bounding box center [430, 406] width 295 height 10
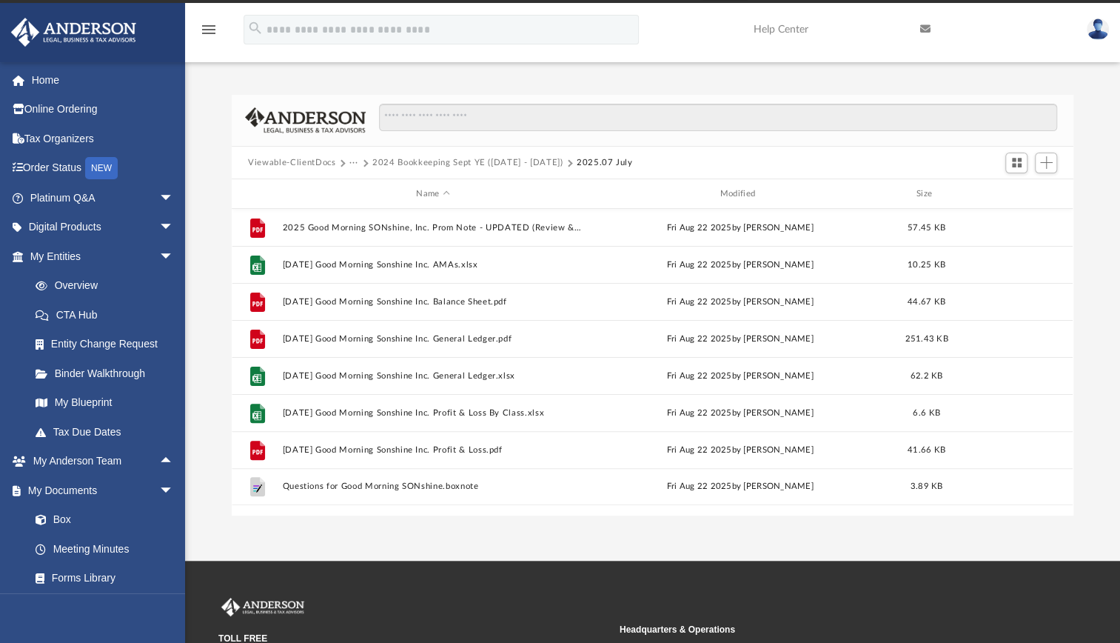
scroll to position [0, 0]
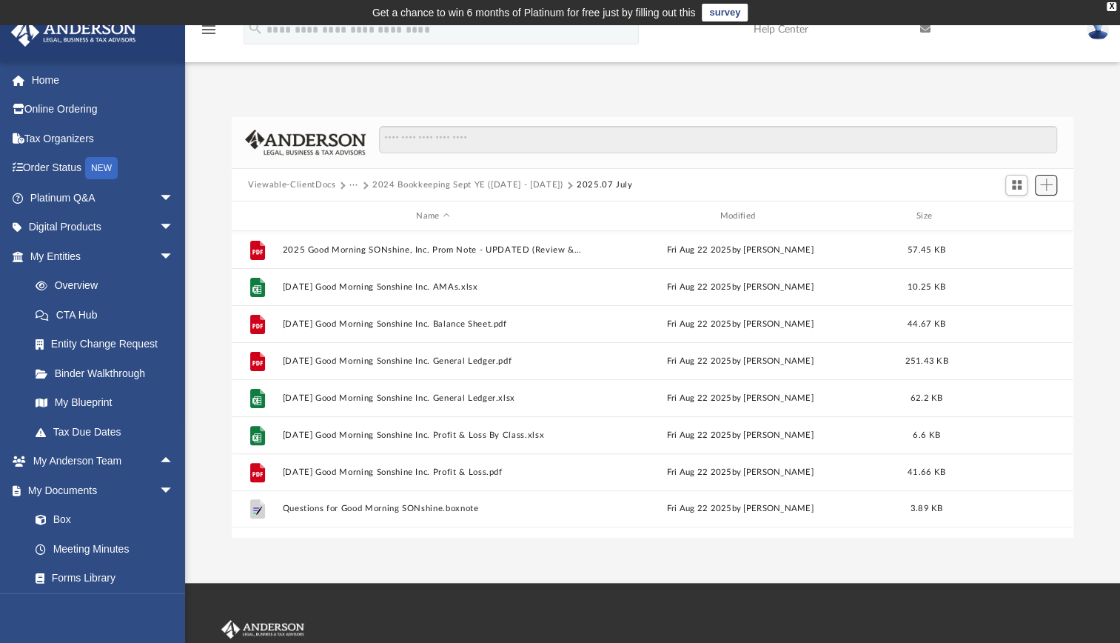
click at [1045, 185] on span "Add" at bounding box center [1046, 184] width 13 height 13
click at [1022, 213] on li "Upload" at bounding box center [1025, 215] width 47 height 16
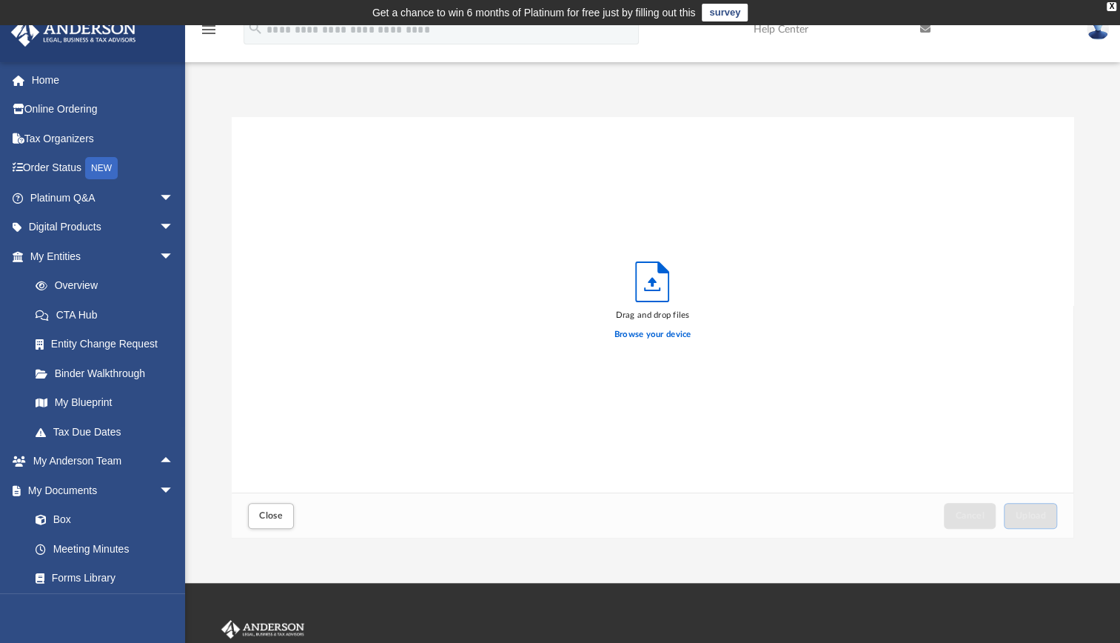
scroll to position [364, 829]
click at [659, 331] on label "Browse your device" at bounding box center [652, 334] width 77 height 13
click at [0, 0] on input "Browse your device" at bounding box center [0, 0] width 0 height 0
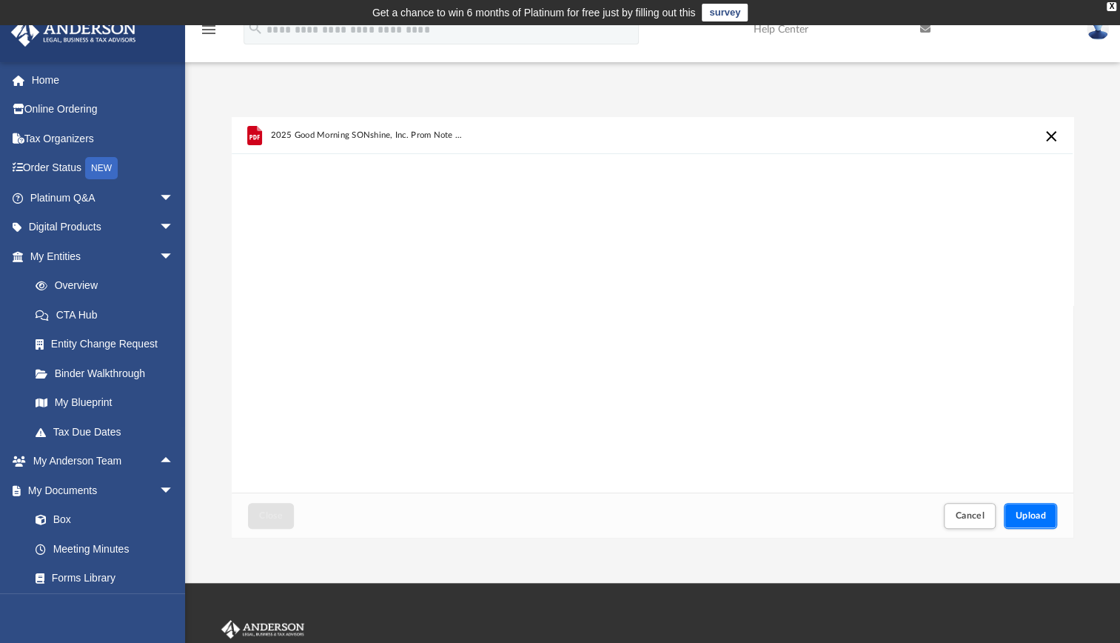
click at [1032, 511] on span "Upload" at bounding box center [1030, 515] width 31 height 9
click at [1042, 441] on div "2025 Good Morning SONshine, Inc. Prom Note - UPDATED (Review & Sign).pdf 0 %" at bounding box center [652, 305] width 841 height 376
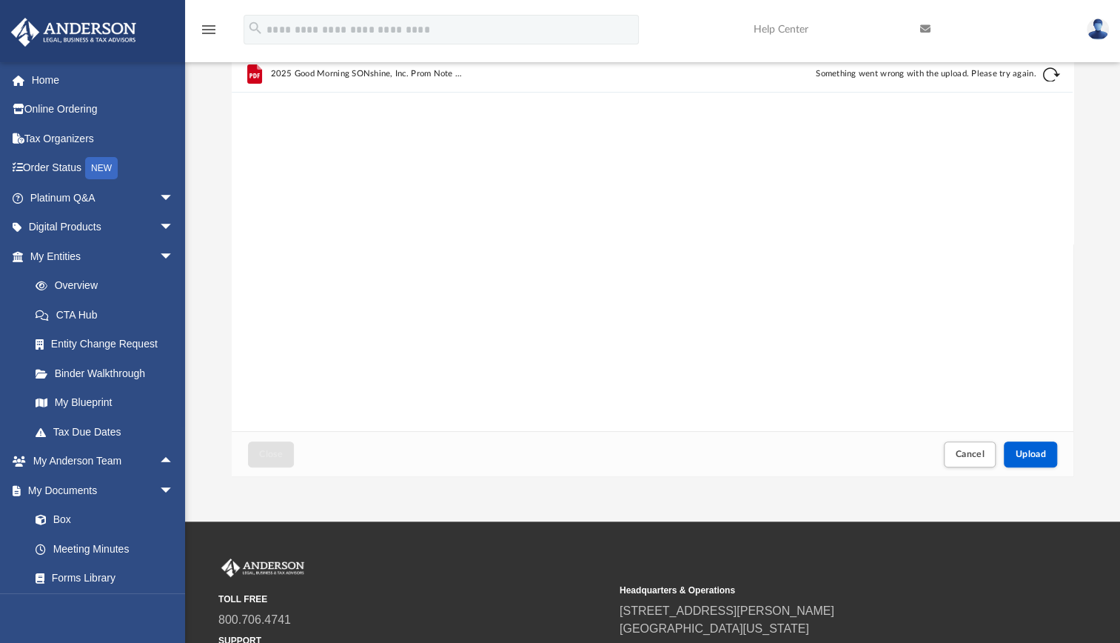
scroll to position [61, 0]
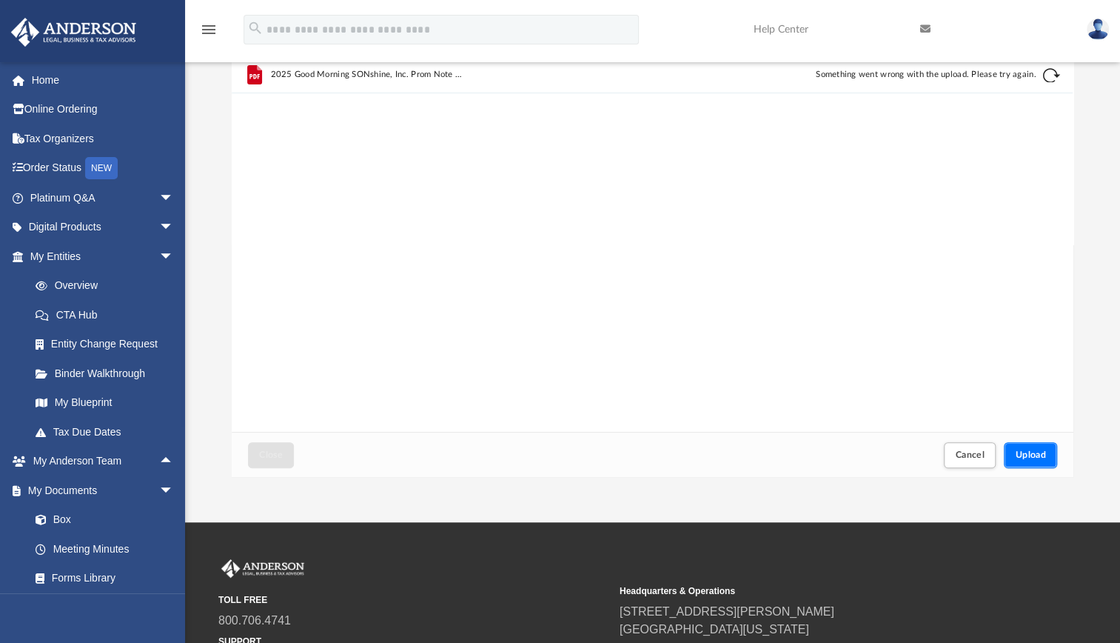
click at [1030, 450] on span "Upload" at bounding box center [1030, 454] width 31 height 9
click at [1050, 72] on button "Retry" at bounding box center [1051, 76] width 18 height 18
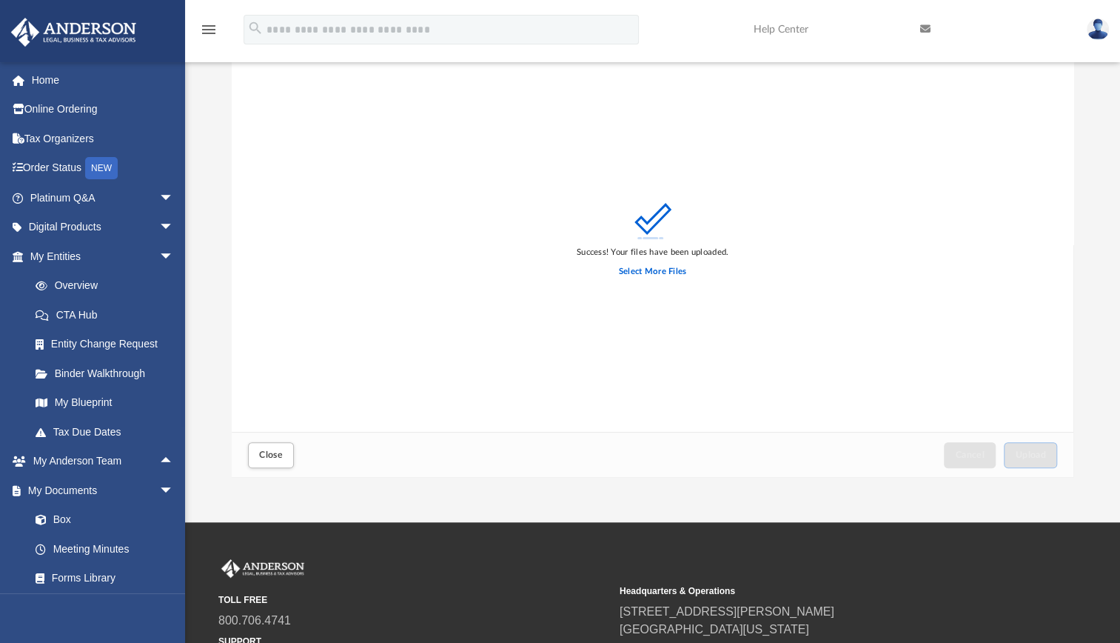
scroll to position [0, 0]
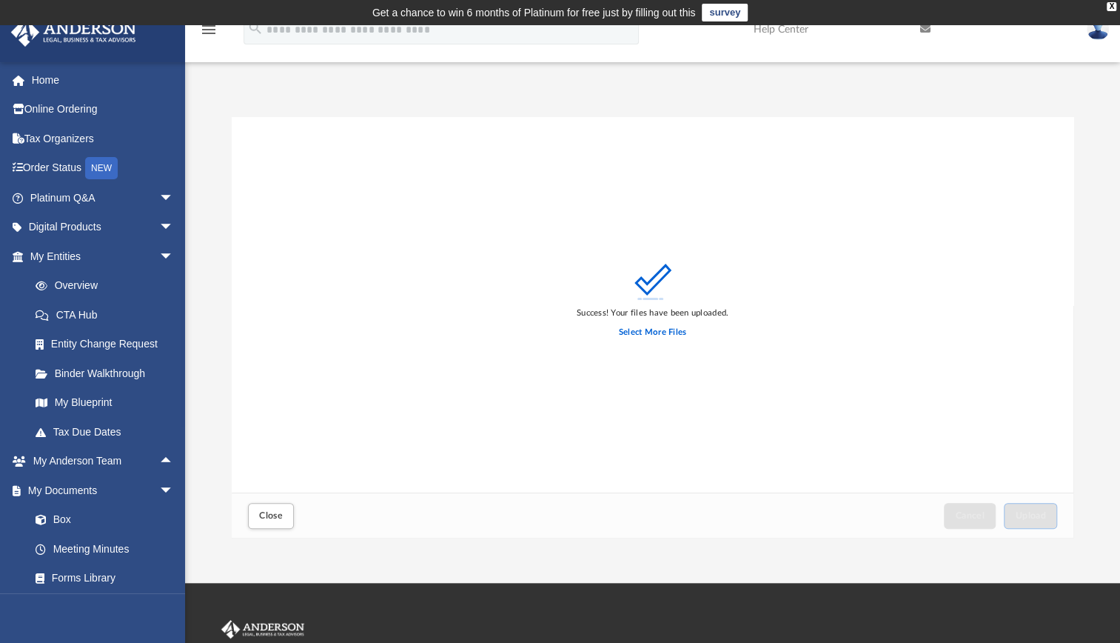
click at [1038, 237] on div "Success! Your files have been uploaded. Select More Files" at bounding box center [653, 305] width 842 height 376
click at [274, 508] on button "Close" at bounding box center [271, 516] width 46 height 26
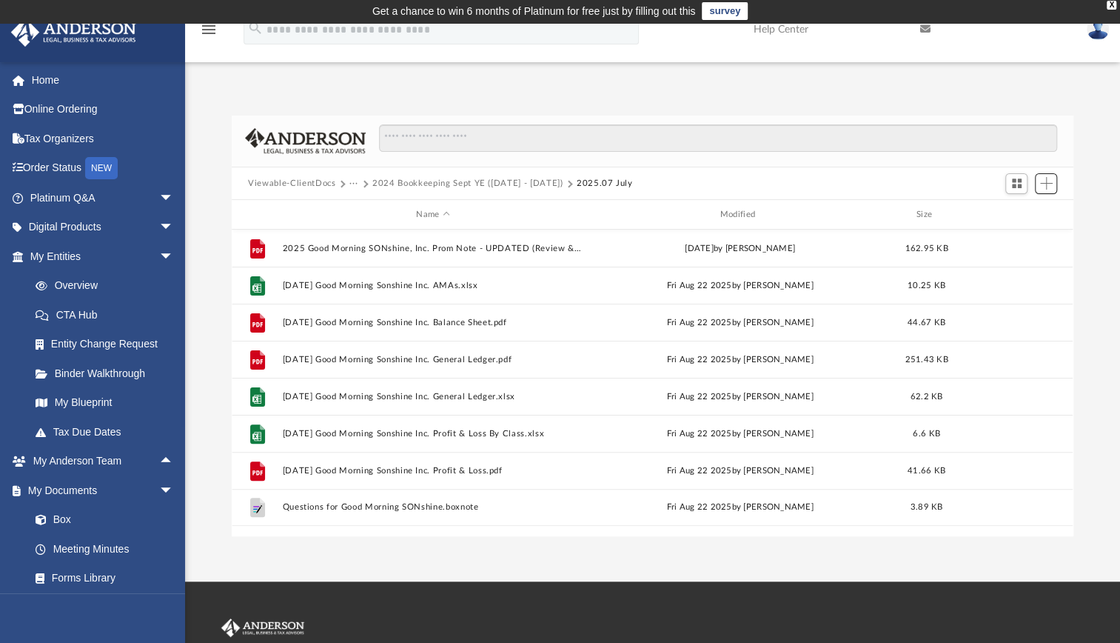
scroll to position [4, 0]
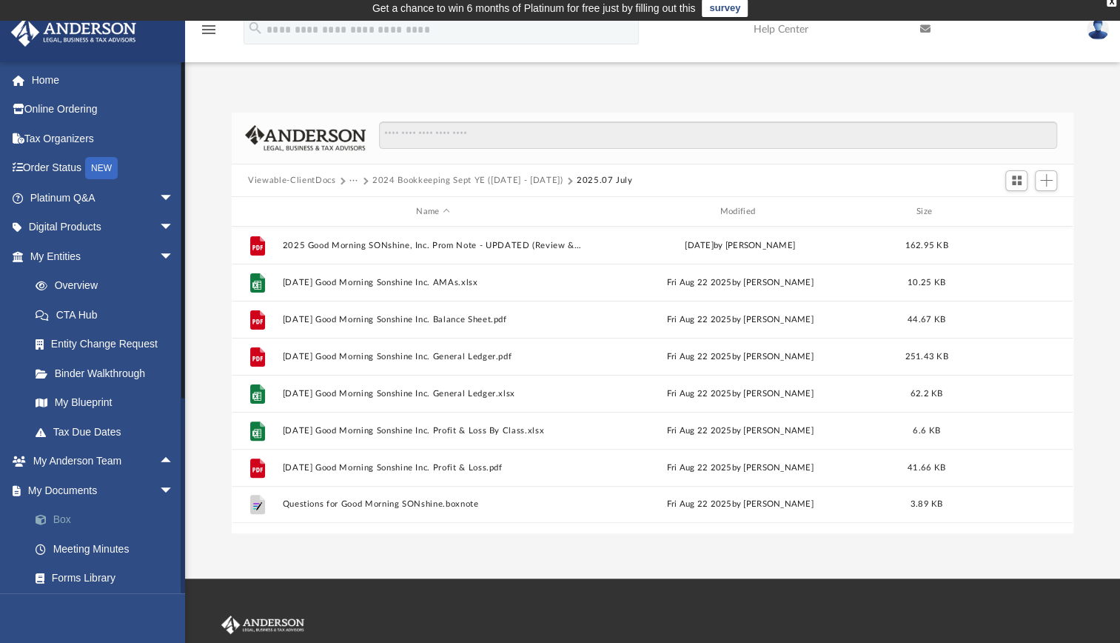
click at [71, 523] on link "Box" at bounding box center [108, 520] width 175 height 30
click at [321, 180] on button "Viewable-ClientDocs" at bounding box center [291, 180] width 87 height 13
